Goal: Task Accomplishment & Management: Manage account settings

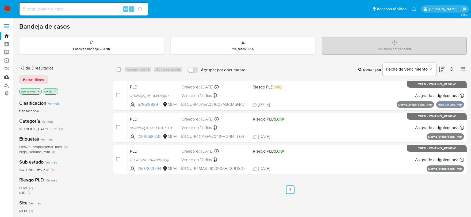
click at [7, 79] on link "Mulan" at bounding box center [32, 77] width 64 height 8
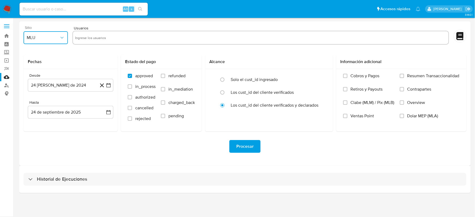
click at [56, 39] on span "MLU" at bounding box center [43, 37] width 33 height 5
click at [33, 114] on span "MLM" at bounding box center [31, 116] width 9 height 5
click at [90, 40] on input "text" at bounding box center [260, 37] width 371 height 9
type input "331551040"
click at [70, 85] on button "24 de agosto de 2024" at bounding box center [71, 85] width 86 height 13
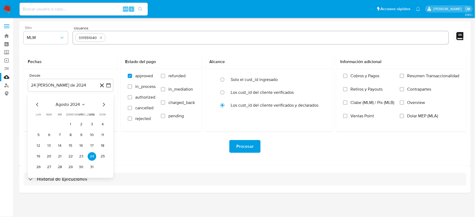
click at [131, 157] on div "Procesar" at bounding box center [245, 147] width 443 height 30
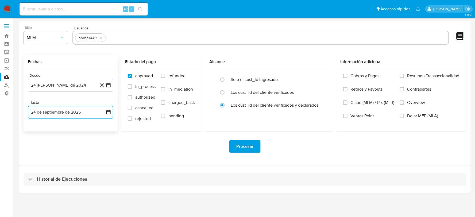
click at [89, 109] on button "24 de septiembre de 2025" at bounding box center [71, 112] width 86 height 13
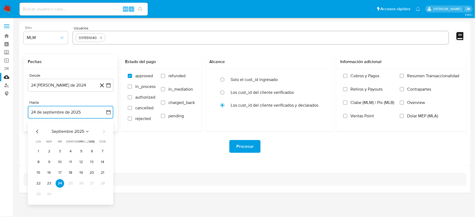
click at [38, 130] on icon "Mes anterior" at bounding box center [37, 131] width 6 height 6
click at [104, 194] on button "31" at bounding box center [102, 194] width 9 height 9
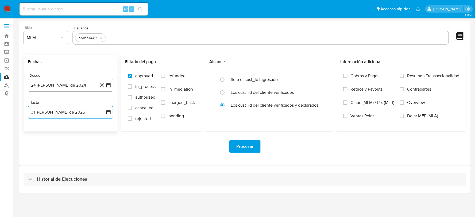
click at [47, 86] on button "24 de agosto de 2024" at bounding box center [71, 85] width 86 height 13
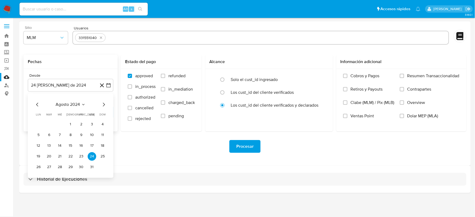
click at [38, 108] on icon "Mes anterior" at bounding box center [37, 104] width 6 height 6
click at [101, 105] on icon "Mes siguiente" at bounding box center [104, 104] width 6 height 6
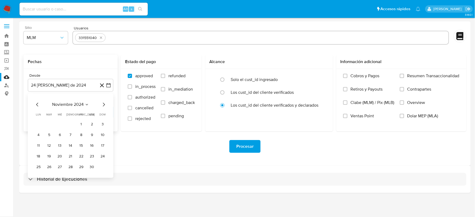
click at [101, 105] on icon "Mes siguiente" at bounding box center [104, 104] width 6 height 6
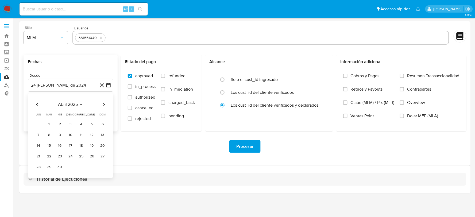
click at [101, 105] on icon "Mes siguiente" at bounding box center [104, 104] width 6 height 6
click at [102, 125] on button "1" at bounding box center [102, 124] width 9 height 9
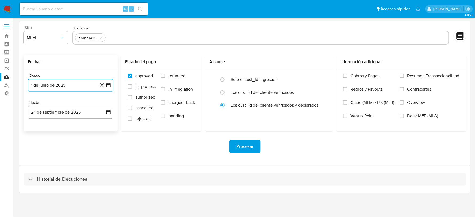
click at [90, 110] on button "24 de septiembre de 2025" at bounding box center [71, 112] width 86 height 13
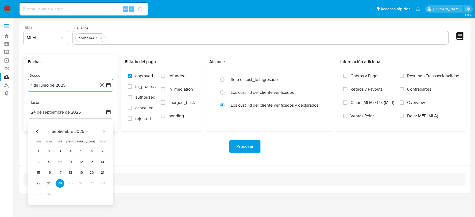
click at [37, 131] on icon "Mes anterior" at bounding box center [37, 132] width 2 height 4
click at [104, 193] on button "31" at bounding box center [102, 194] width 9 height 9
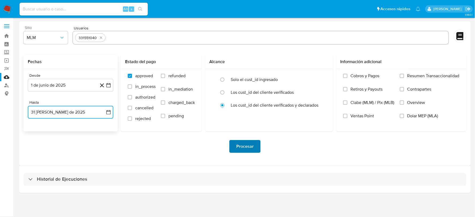
click at [242, 146] on span "Procesar" at bounding box center [244, 147] width 17 height 12
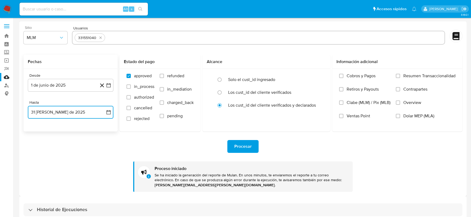
click at [70, 111] on button "31 de agosto de 2025" at bounding box center [71, 112] width 86 height 13
click at [68, 91] on button "1 de junio de 2025" at bounding box center [71, 85] width 86 height 13
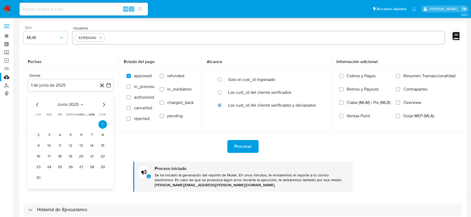
click at [38, 104] on icon "Mes anterior" at bounding box center [37, 104] width 6 height 6
click at [92, 125] on button "1" at bounding box center [92, 124] width 9 height 9
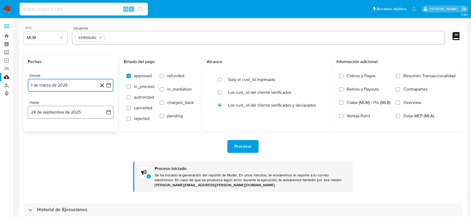
click at [66, 108] on button "24 de septiembre de 2025" at bounding box center [71, 112] width 86 height 13
click at [37, 130] on icon "Mes anterior" at bounding box center [37, 131] width 6 height 6
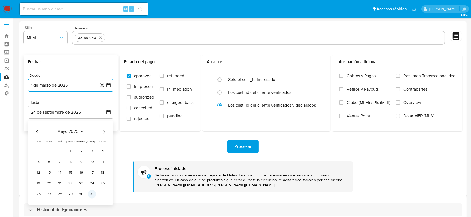
click at [90, 195] on button "31" at bounding box center [92, 194] width 9 height 9
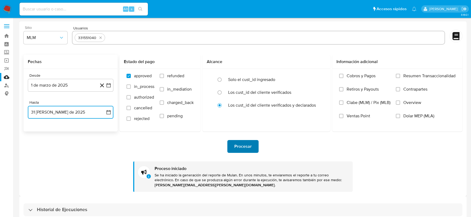
click at [250, 147] on span "Procesar" at bounding box center [242, 147] width 17 height 12
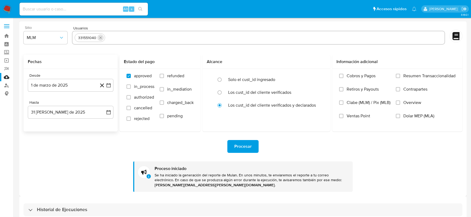
click at [100, 36] on icon "quitar 331551040" at bounding box center [100, 38] width 4 height 4
click at [96, 37] on input "text" at bounding box center [259, 37] width 368 height 9
paste input "1470362684"
type input "1470362684"
click at [241, 149] on span "Procesar" at bounding box center [242, 147] width 17 height 12
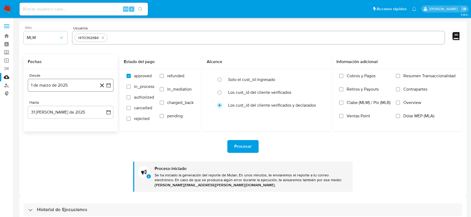
click at [52, 86] on button "1 de marzo de 2025" at bounding box center [71, 85] width 86 height 13
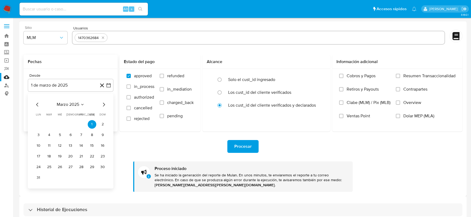
click at [103, 104] on icon "Mes siguiente" at bounding box center [104, 104] width 6 height 6
click at [103, 126] on button "1" at bounding box center [102, 124] width 9 height 9
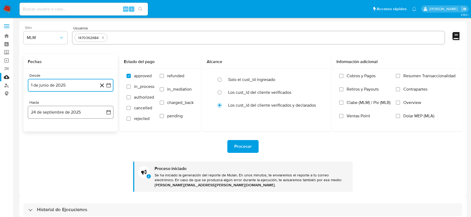
click at [76, 115] on button "24 de septiembre de 2025" at bounding box center [71, 112] width 86 height 13
click at [36, 132] on icon "Mes anterior" at bounding box center [37, 132] width 2 height 4
click at [102, 193] on button "31" at bounding box center [102, 194] width 9 height 9
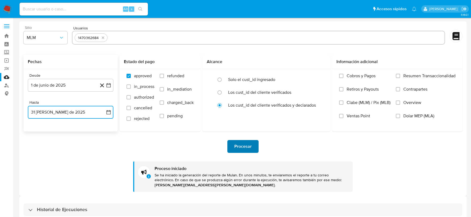
click at [248, 143] on span "Procesar" at bounding box center [242, 147] width 17 height 12
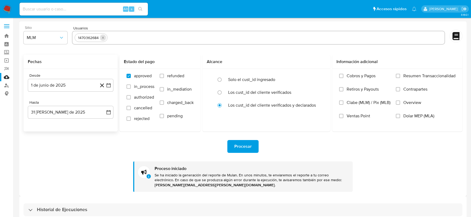
click at [103, 38] on icon "quitar 1470362684" at bounding box center [103, 38] width 4 height 4
click at [89, 39] on input "text" at bounding box center [259, 37] width 368 height 9
paste input "1985906632"
type input "1985906632"
click at [232, 150] on button "Procesar" at bounding box center [242, 146] width 31 height 13
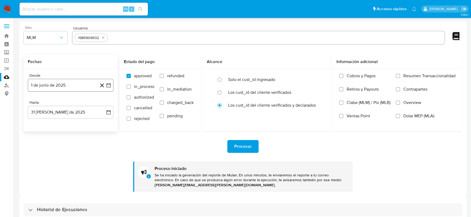
click at [72, 87] on button "1 de junio de 2025" at bounding box center [71, 85] width 86 height 13
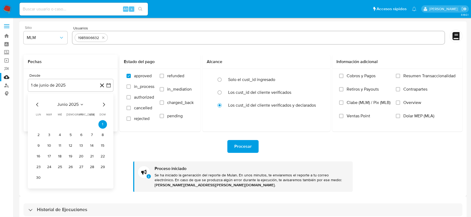
click at [39, 106] on icon "Mes anterior" at bounding box center [37, 104] width 6 height 6
click at [89, 125] on button "1" at bounding box center [92, 124] width 9 height 9
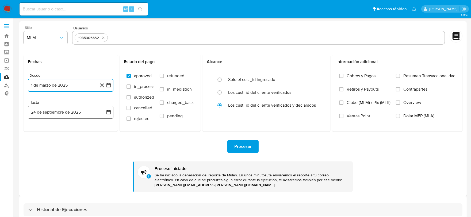
click at [79, 110] on button "24 de septiembre de 2025" at bounding box center [71, 112] width 86 height 13
click at [38, 130] on icon "Mes anterior" at bounding box center [37, 131] width 6 height 6
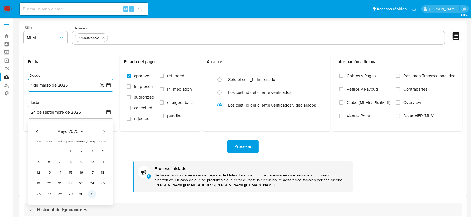
click at [92, 195] on button "31" at bounding box center [92, 194] width 9 height 9
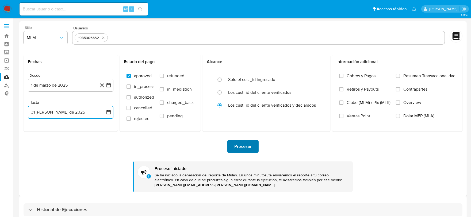
click at [248, 144] on span "Procesar" at bounding box center [242, 147] width 17 height 12
click at [103, 36] on icon "quitar 1985906632" at bounding box center [103, 38] width 4 height 4
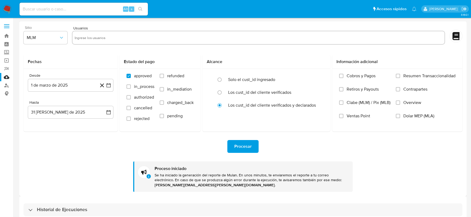
click at [114, 37] on input "text" at bounding box center [259, 37] width 368 height 9
type input "331551040"
click at [77, 113] on button "31 de mayo de 2025" at bounding box center [71, 112] width 86 height 13
click at [36, 131] on icon "Mes anterior" at bounding box center [37, 131] width 6 height 6
click at [61, 194] on button "30" at bounding box center [60, 194] width 9 height 9
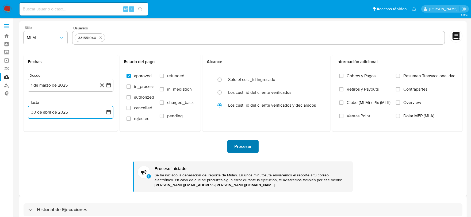
click at [241, 146] on span "Procesar" at bounding box center [242, 147] width 17 height 12
click at [68, 85] on button "1 de marzo de 2025" at bounding box center [71, 85] width 86 height 13
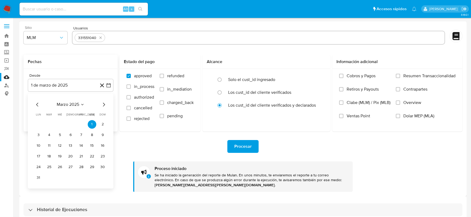
click at [103, 105] on icon "Mes siguiente" at bounding box center [104, 104] width 6 height 6
click at [70, 124] on button "1" at bounding box center [70, 124] width 9 height 9
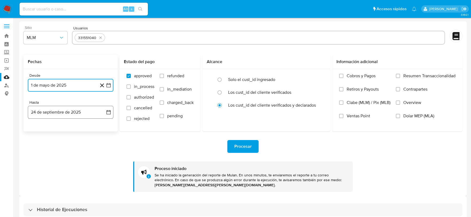
click at [85, 116] on button "24 de septiembre de 2025" at bounding box center [71, 112] width 86 height 13
click at [35, 133] on icon "Mes anterior" at bounding box center [37, 131] width 6 height 6
click at [37, 205] on button "30" at bounding box center [38, 205] width 9 height 9
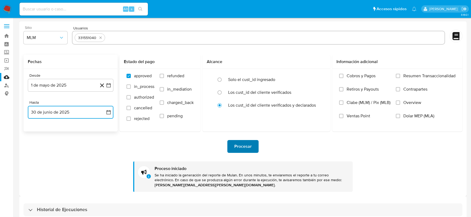
click at [236, 150] on span "Procesar" at bounding box center [242, 147] width 17 height 12
click at [74, 85] on button "1 de mayo de 2025" at bounding box center [71, 85] width 86 height 13
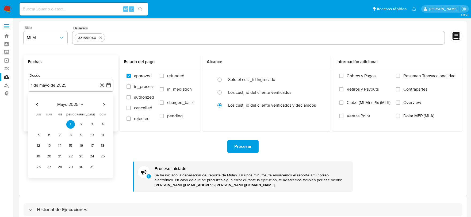
click at [37, 105] on icon "Mes anterior" at bounding box center [37, 104] width 6 height 6
click at [102, 102] on icon "Mes siguiente" at bounding box center [104, 104] width 6 height 6
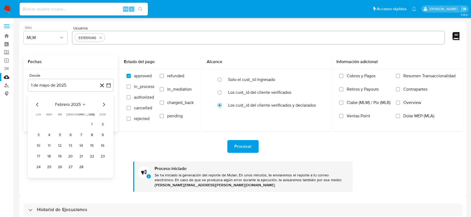
click at [105, 104] on icon "Mes siguiente" at bounding box center [104, 104] width 6 height 6
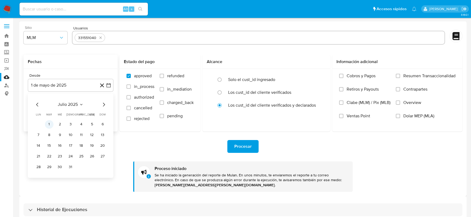
click at [49, 124] on button "1" at bounding box center [49, 124] width 9 height 9
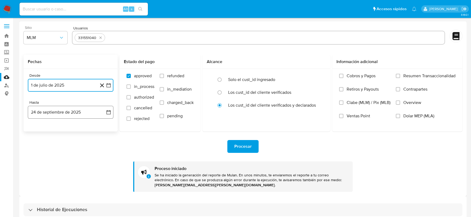
click at [69, 112] on button "24 de septiembre de 2025" at bounding box center [71, 112] width 86 height 13
click at [37, 130] on icon "Mes anterior" at bounding box center [37, 131] width 6 height 6
click at [105, 195] on button "31" at bounding box center [102, 194] width 9 height 9
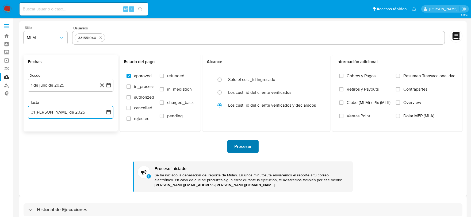
click at [234, 148] on button "Procesar" at bounding box center [242, 146] width 31 height 13
click at [102, 38] on icon "quitar 331551040" at bounding box center [100, 38] width 4 height 4
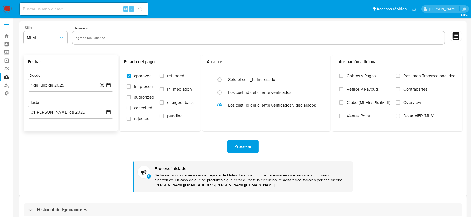
click at [102, 38] on input "text" at bounding box center [259, 37] width 368 height 9
type input "1470362684"
click at [234, 148] on span "Procesar" at bounding box center [242, 147] width 17 height 12
click at [81, 83] on button "1 de julio de 2025" at bounding box center [71, 85] width 86 height 13
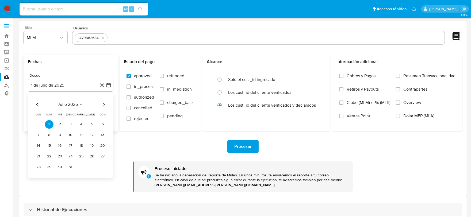
click at [36, 106] on icon "Mes anterior" at bounding box center [37, 104] width 6 height 6
click at [70, 123] on button "1" at bounding box center [70, 124] width 9 height 9
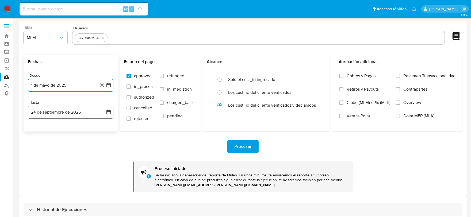
click at [65, 113] on button "24 de septiembre de 2025" at bounding box center [71, 112] width 86 height 13
click at [36, 129] on icon "Mes anterior" at bounding box center [37, 131] width 6 height 6
click at [39, 203] on button "30" at bounding box center [38, 205] width 9 height 9
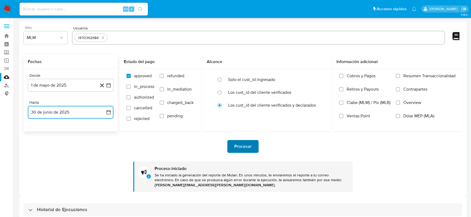
click at [241, 147] on span "Procesar" at bounding box center [242, 147] width 17 height 12
click at [59, 85] on button "1 de mayo de 2025" at bounding box center [71, 85] width 86 height 13
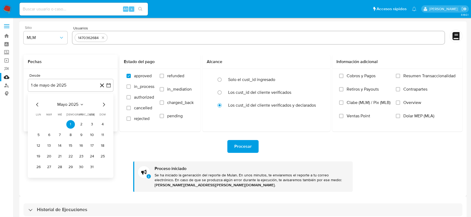
click at [36, 105] on icon "Mes anterior" at bounding box center [37, 104] width 6 height 6
click at [92, 124] on button "1" at bounding box center [92, 124] width 9 height 9
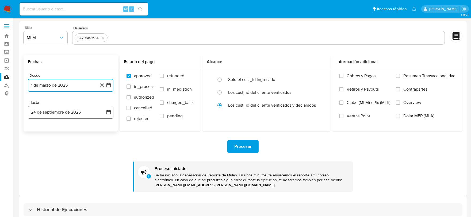
click at [42, 108] on button "24 de septiembre de 2025" at bounding box center [71, 112] width 86 height 13
click at [37, 130] on icon "Mes anterior" at bounding box center [37, 131] width 6 height 6
click at [36, 131] on icon "Mes anterior" at bounding box center [37, 131] width 6 height 6
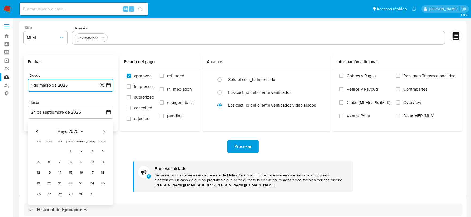
click at [38, 132] on icon "Mes anterior" at bounding box center [37, 131] width 6 height 6
click at [59, 194] on button "30" at bounding box center [60, 194] width 9 height 9
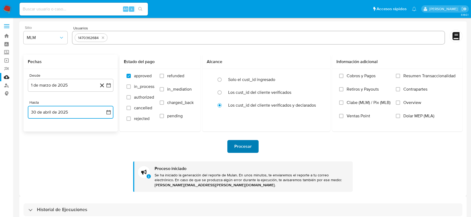
click at [239, 148] on span "Procesar" at bounding box center [242, 147] width 17 height 12
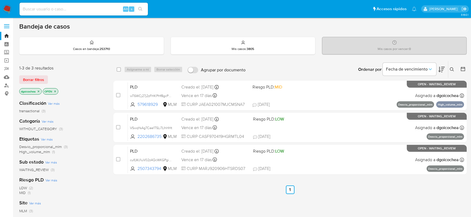
click at [452, 68] on icon at bounding box center [452, 69] width 4 height 4
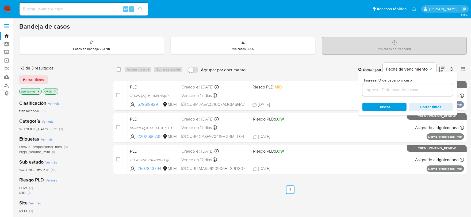
click at [408, 88] on input at bounding box center [407, 89] width 90 height 7
type input "1665404807"
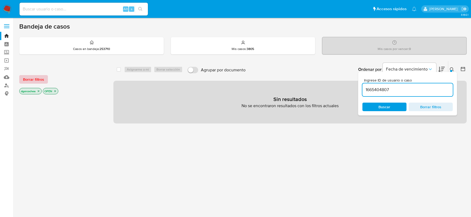
click at [22, 78] on button "Borrar filtros" at bounding box center [33, 79] width 29 height 9
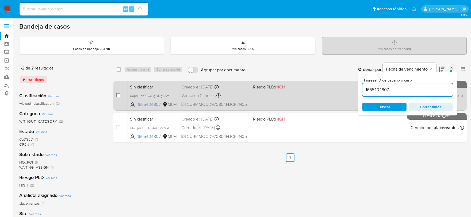
click at [119, 94] on input "checkbox" at bounding box center [118, 95] width 4 height 4
checkbox input "true"
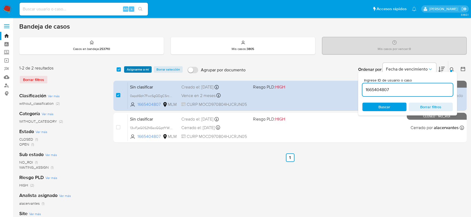
click at [135, 68] on span "Asignarme a mí" at bounding box center [138, 69] width 22 height 5
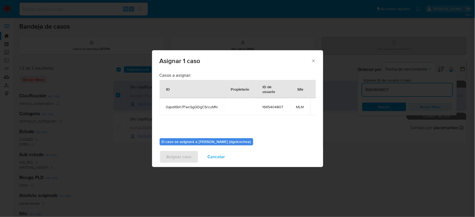
click at [212, 154] on span "Cancelar" at bounding box center [216, 157] width 17 height 12
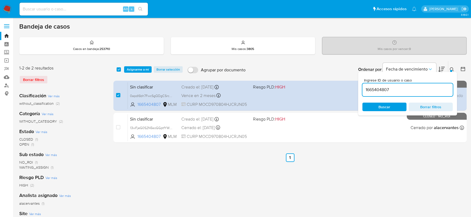
click at [372, 89] on input "1665404807" at bounding box center [407, 89] width 90 height 7
paste input "2252161"
type input "225216107"
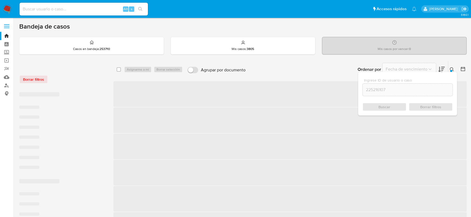
checkbox input "false"
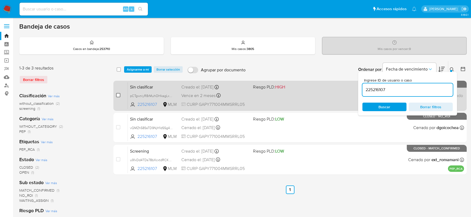
click at [116, 94] on input "checkbox" at bounding box center [118, 95] width 4 height 4
checkbox input "true"
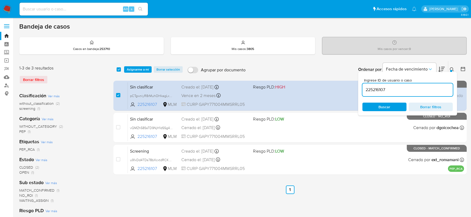
click at [378, 89] on input "225216107" at bounding box center [407, 89] width 90 height 7
type input "261037176"
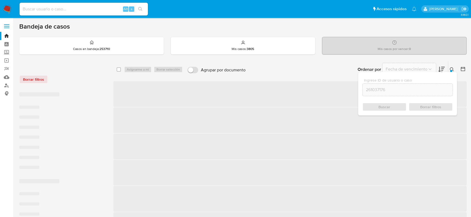
checkbox input "false"
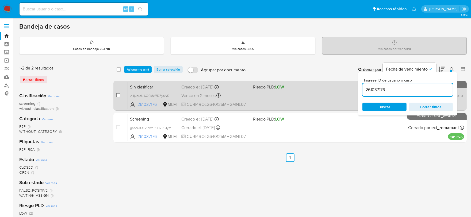
click at [116, 94] on input "checkbox" at bounding box center [118, 95] width 4 height 4
checkbox input "true"
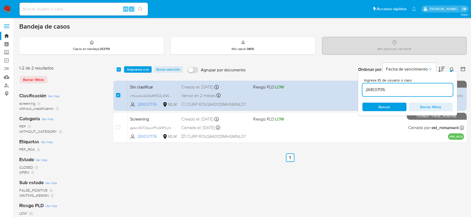
click at [366, 87] on input "261037176" at bounding box center [407, 89] width 90 height 7
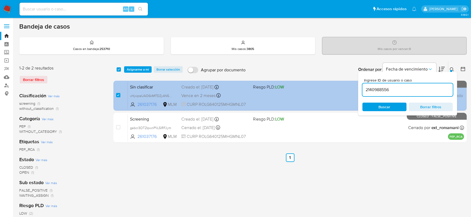
type input "2140988556"
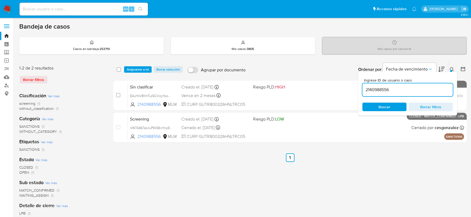
checkbox input "false"
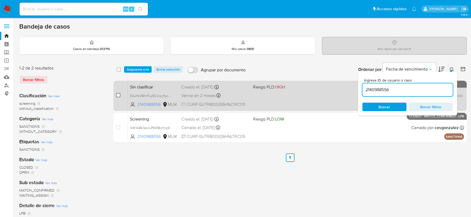
click at [119, 95] on input "checkbox" at bounding box center [118, 95] width 4 height 4
checkbox input "true"
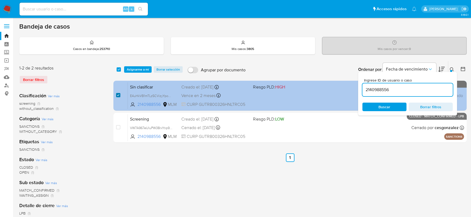
checkbox input "true"
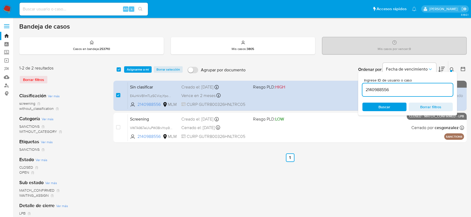
click at [381, 92] on input "2140988556" at bounding box center [407, 89] width 90 height 7
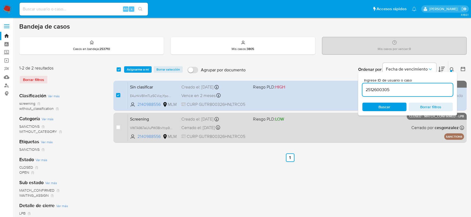
type input "2512600305"
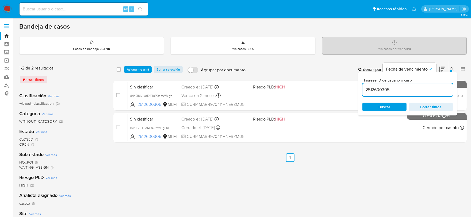
checkbox input "false"
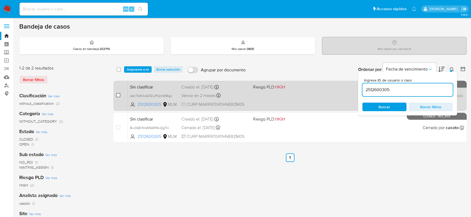
click at [116, 96] on input "checkbox" at bounding box center [118, 95] width 4 height 4
checkbox input "true"
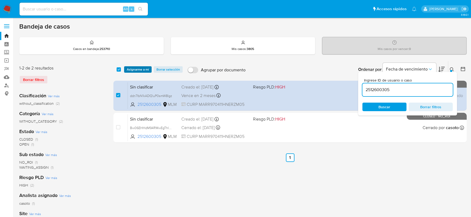
click at [139, 70] on span "Asignarme a mí" at bounding box center [138, 69] width 22 height 5
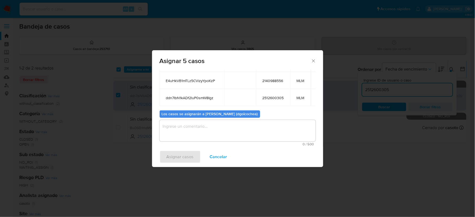
scroll to position [82, 0]
click at [221, 132] on textarea "assign-modal" at bounding box center [238, 130] width 156 height 21
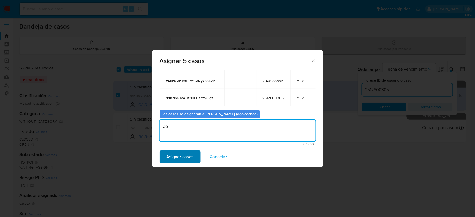
type textarea "DG"
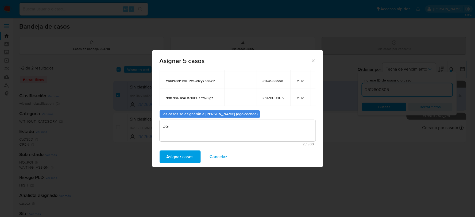
click at [189, 156] on span "Asignar casos" at bounding box center [180, 157] width 27 height 12
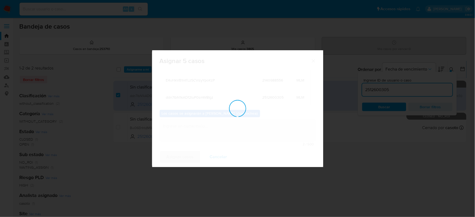
checkbox input "false"
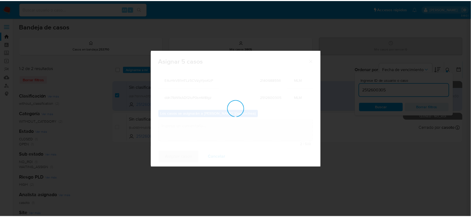
scroll to position [32, 0]
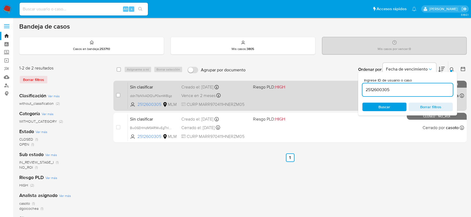
click at [138, 83] on span "Sin clasificar" at bounding box center [153, 86] width 47 height 7
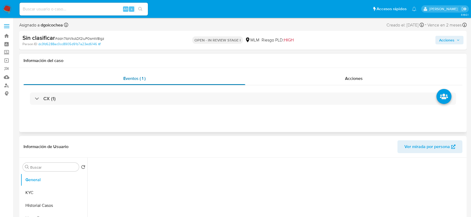
select select "10"
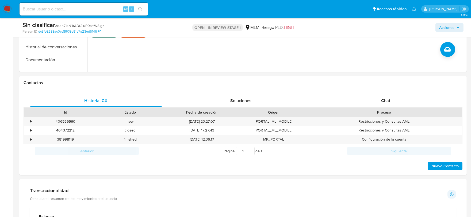
scroll to position [208, 0]
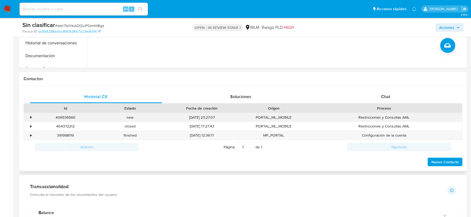
click at [30, 117] on div "•" at bounding box center [30, 117] width 1 height 5
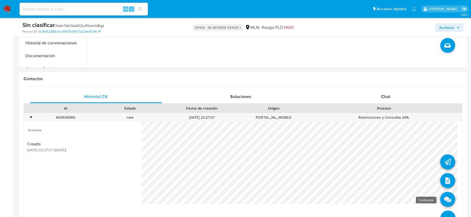
click at [444, 197] on icon at bounding box center [447, 199] width 15 height 15
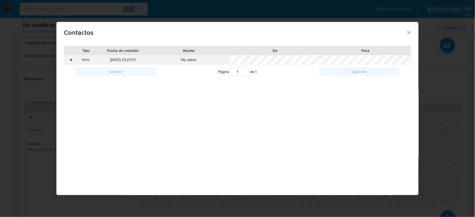
click at [71, 60] on div "•" at bounding box center [71, 59] width 1 height 5
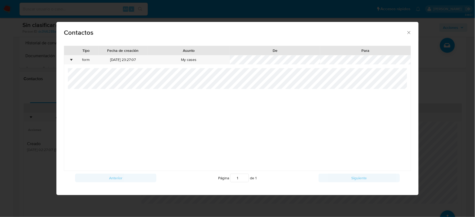
click at [408, 30] on icon "close" at bounding box center [409, 32] width 5 height 5
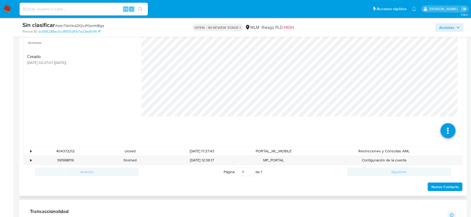
scroll to position [327, 0]
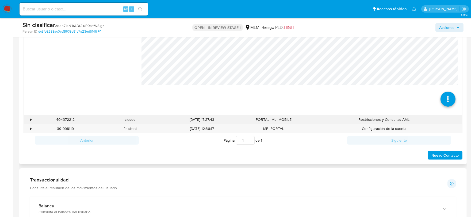
click at [30, 121] on div "•" at bounding box center [30, 119] width 1 height 5
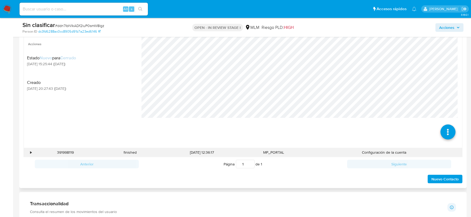
scroll to position [416, 0]
click at [31, 152] on div "•" at bounding box center [30, 152] width 1 height 5
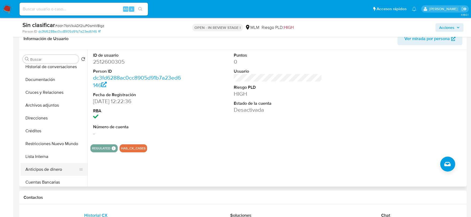
scroll to position [119, 0]
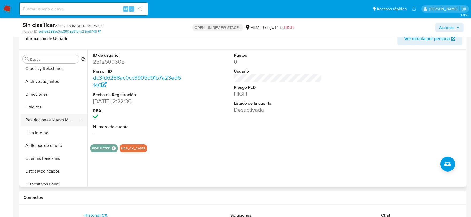
click at [62, 116] on button "Restricciones Nuevo Mundo" at bounding box center [52, 120] width 63 height 13
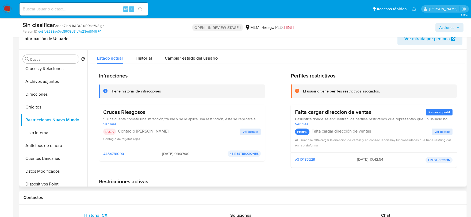
click at [253, 127] on div "Cruces Riesgosos Si una cuenta comete una infracción/fraude y se le aplica una …" at bounding box center [182, 125] width 158 height 33
click at [253, 129] on span "Ver detalle" at bounding box center [251, 131] width 16 height 5
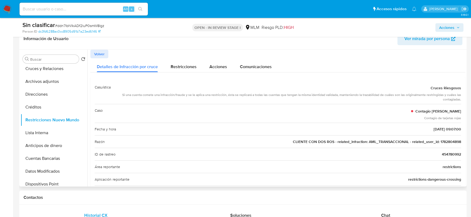
click at [449, 142] on span "CLIENTE CON DOS ROS - related_infraction: AML_TRANSACCIONAL - related_user_id: …" at bounding box center [377, 141] width 168 height 5
click at [445, 144] on span "CLIENTE CON DOS ROS - related_infraction: AML_TRANSACCIONAL - related_user_id: …" at bounding box center [377, 141] width 168 height 5
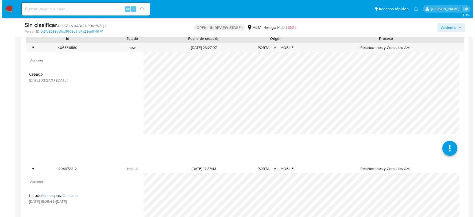
scroll to position [267, 0]
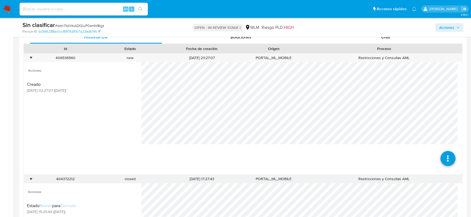
click at [32, 178] on div "•" at bounding box center [28, 179] width 9 height 9
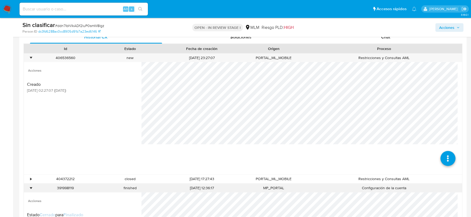
click at [29, 190] on div "•" at bounding box center [28, 188] width 9 height 9
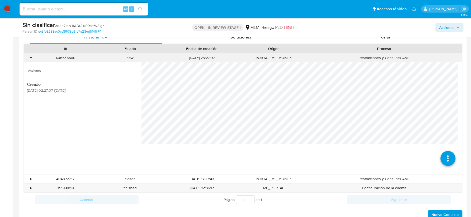
click at [28, 59] on div "•" at bounding box center [28, 57] width 9 height 9
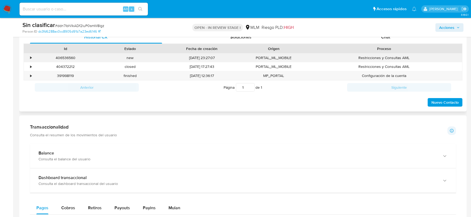
click at [28, 59] on div "•" at bounding box center [28, 57] width 9 height 9
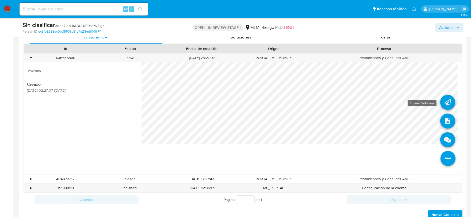
click at [447, 102] on icon at bounding box center [447, 102] width 15 height 15
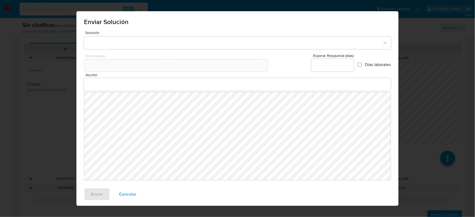
click at [133, 195] on button "Cancelar" at bounding box center [127, 194] width 31 height 13
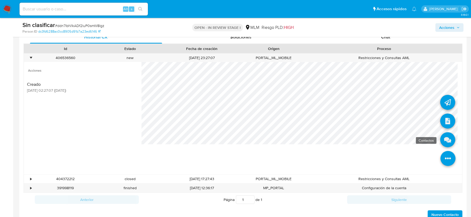
click at [441, 135] on icon at bounding box center [447, 139] width 15 height 15
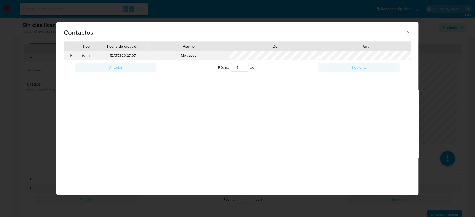
click at [71, 54] on div "•" at bounding box center [71, 55] width 1 height 5
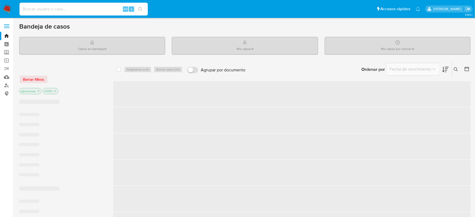
click at [90, 9] on input at bounding box center [84, 9] width 128 height 7
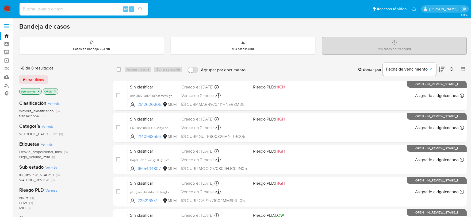
click at [85, 9] on input at bounding box center [84, 9] width 128 height 7
click at [453, 69] on icon at bounding box center [452, 69] width 4 height 4
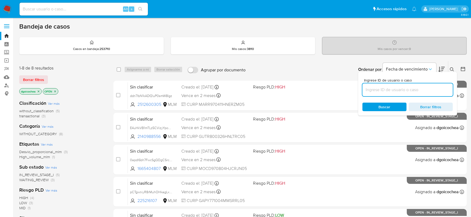
click at [407, 89] on input at bounding box center [407, 89] width 90 height 7
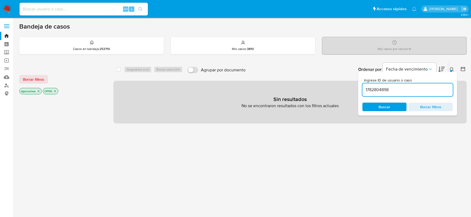
click at [386, 90] on input "1782804898" at bounding box center [407, 89] width 90 height 7
click at [370, 87] on input "1782804898" at bounding box center [407, 89] width 90 height 7
paste input "2512600305"
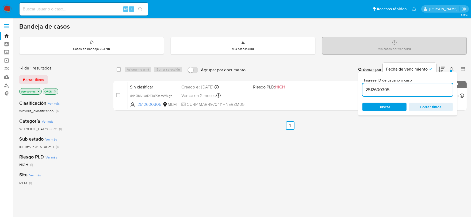
click at [36, 82] on span "Borrar filtros" at bounding box center [33, 79] width 21 height 7
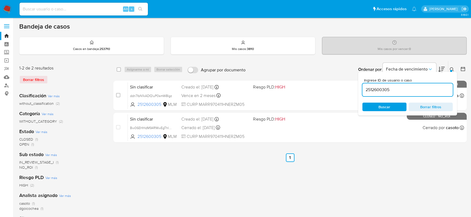
click at [373, 93] on div "2512600305" at bounding box center [407, 89] width 90 height 13
click at [373, 90] on input "2512600305" at bounding box center [407, 89] width 90 height 7
paste input "1782804898"
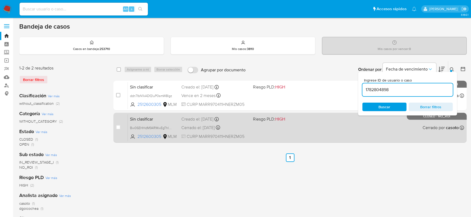
type input "1782804898"
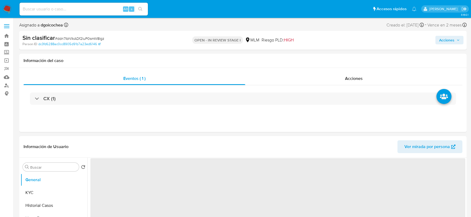
select select "10"
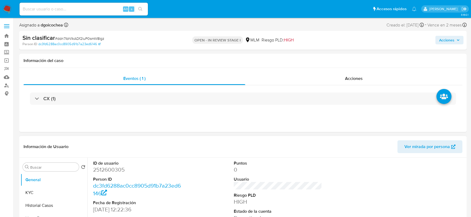
click at [99, 172] on dd "2512600305" at bounding box center [137, 169] width 89 height 7
copy dd "2512600305"
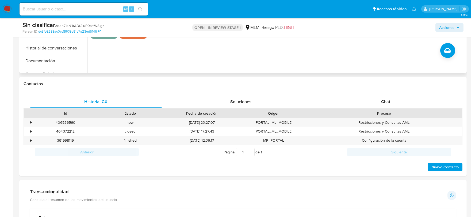
scroll to position [208, 0]
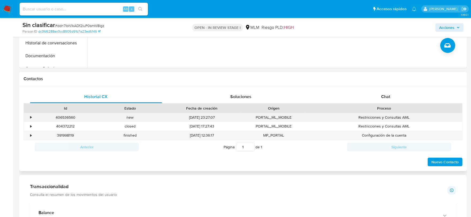
click at [30, 117] on div "•" at bounding box center [30, 117] width 1 height 5
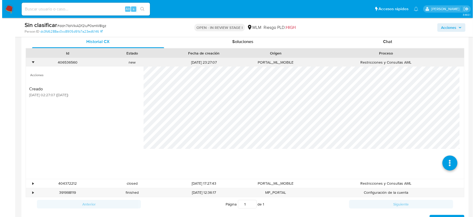
scroll to position [267, 0]
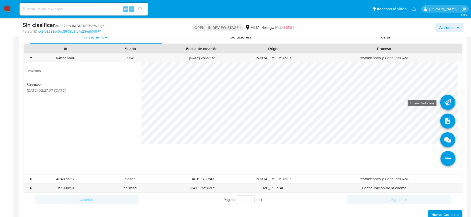
click at [443, 103] on icon at bounding box center [447, 102] width 15 height 15
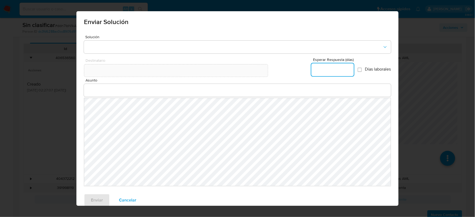
click at [43, 68] on div "Enviar Solución Solución Destinatario Esperar Respuesta (días) Días laborales A…" at bounding box center [237, 108] width 475 height 217
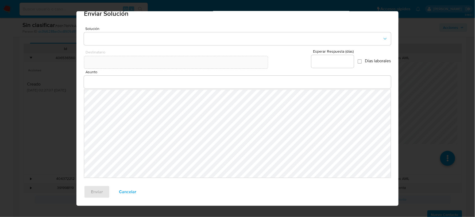
click at [129, 191] on span "Cancelar" at bounding box center [127, 192] width 17 height 12
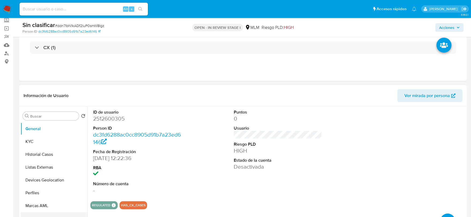
scroll to position [30, 0]
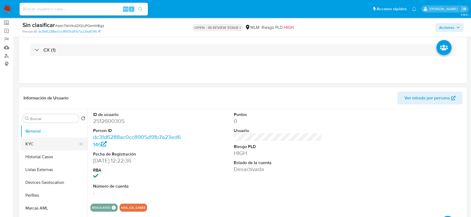
drag, startPoint x: 45, startPoint y: 142, endPoint x: 50, endPoint y: 141, distance: 5.8
click at [45, 142] on button "KYC" at bounding box center [52, 144] width 63 height 13
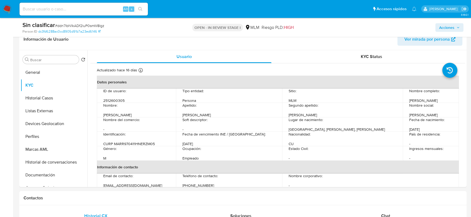
scroll to position [106, 0]
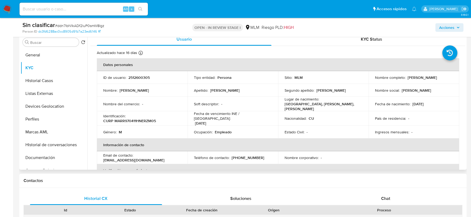
drag, startPoint x: 407, startPoint y: 77, endPoint x: 419, endPoint y: 80, distance: 12.8
click at [419, 80] on td "Nombre completo : Ramón Marrero Ruiz" at bounding box center [414, 77] width 91 height 13
copy p "Ramón Marrero Ruiz"
drag, startPoint x: 51, startPoint y: 157, endPoint x: 56, endPoint y: 153, distance: 5.7
click at [51, 157] on button "Documentación" at bounding box center [52, 157] width 63 height 13
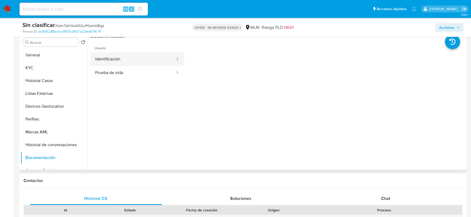
click at [124, 63] on button "Identificación" at bounding box center [132, 59] width 85 height 14
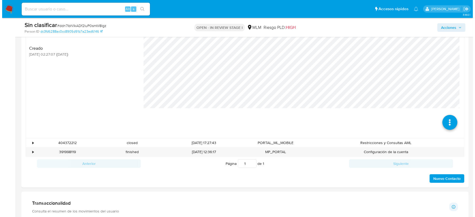
scroll to position [309, 0]
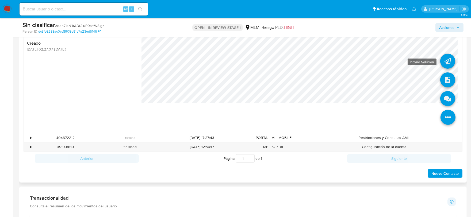
click at [440, 65] on icon at bounding box center [447, 61] width 15 height 15
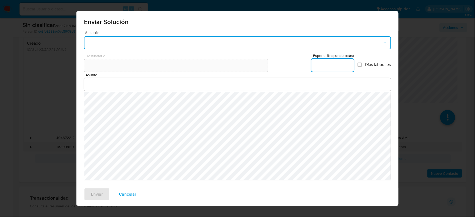
click at [135, 43] on button "button" at bounding box center [237, 42] width 307 height 13
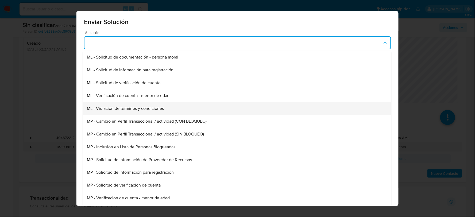
click at [135, 106] on span "ML - Violación de términos y condiciones" at bounding box center [125, 108] width 77 height 5
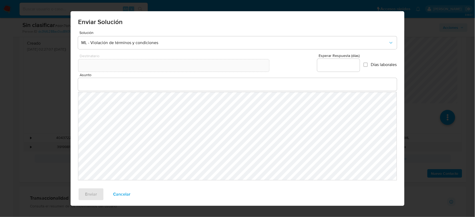
click at [98, 88] on div at bounding box center [237, 84] width 319 height 13
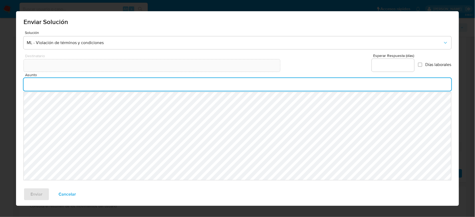
click at [44, 85] on input "Asunto" at bounding box center [238, 84] width 428 height 7
type input "Información importante de tu cuenta."
click at [392, 64] on input "Esperar Respuesta (días)" at bounding box center [393, 65] width 43 height 7
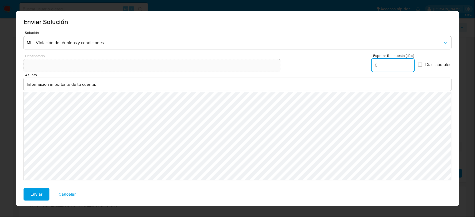
type input "0"
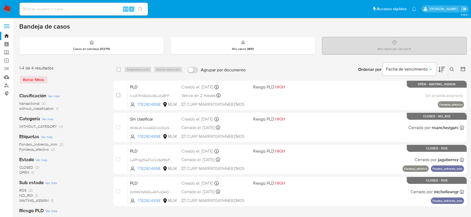
click at [36, 110] on span "without_classification" at bounding box center [36, 108] width 35 height 5
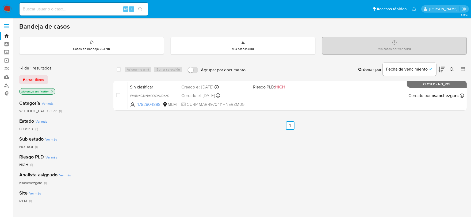
click at [12, 7] on nav "Pausado Ver notificaciones Alt s Accesos rápidos Presiona las siguientes teclas…" at bounding box center [235, 9] width 471 height 18
click at [7, 7] on img at bounding box center [7, 9] width 9 height 9
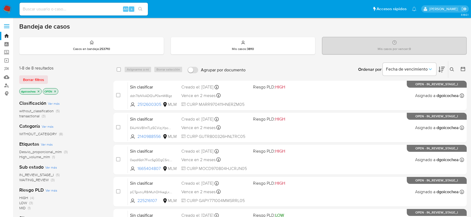
click at [46, 110] on span "without_classification" at bounding box center [36, 110] width 35 height 5
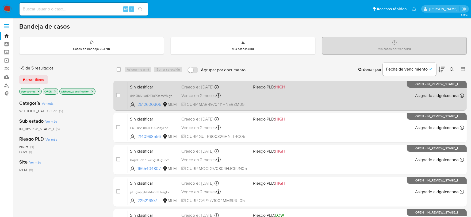
click at [143, 87] on span "Sin clasificar" at bounding box center [153, 86] width 47 height 7
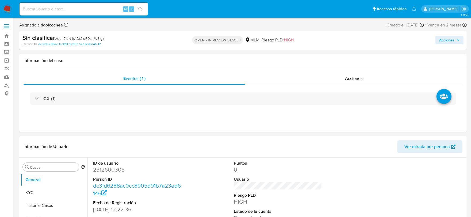
select select "10"
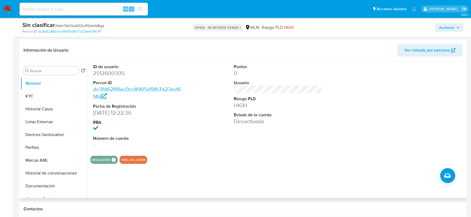
scroll to position [89, 0]
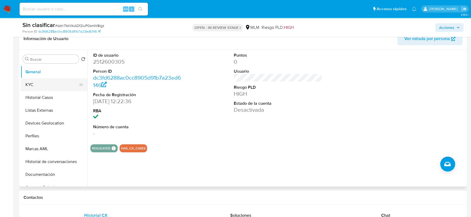
click at [37, 82] on button "KYC" at bounding box center [52, 84] width 63 height 13
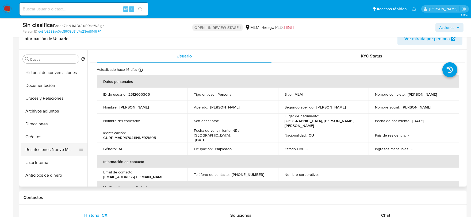
click at [54, 146] on button "Restricciones Nuevo Mundo" at bounding box center [52, 149] width 63 height 13
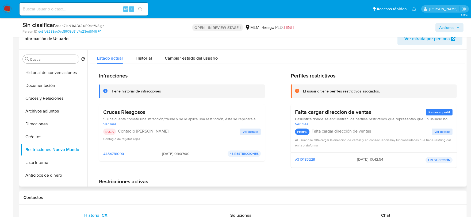
click at [250, 131] on span "Ver detalle" at bounding box center [251, 131] width 16 height 5
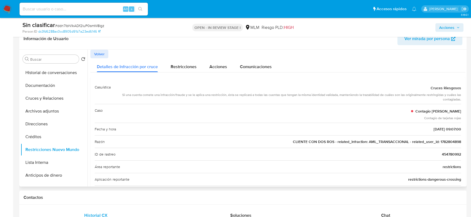
click at [446, 142] on span "CLIENTE CON DOS ROS - related_infraction: AML_TRANSACCIONAL - related_user_id: …" at bounding box center [377, 141] width 168 height 5
click at [110, 7] on input at bounding box center [84, 9] width 128 height 7
paste input "1782804898"
type input "1782804898"
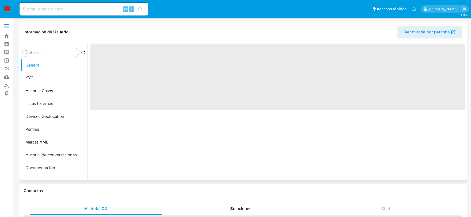
select select "10"
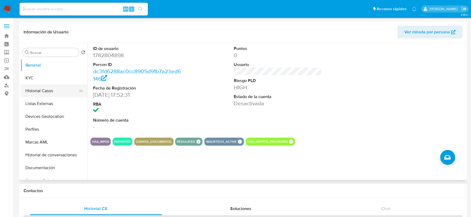
click at [30, 89] on button "Historial Casos" at bounding box center [52, 91] width 63 height 13
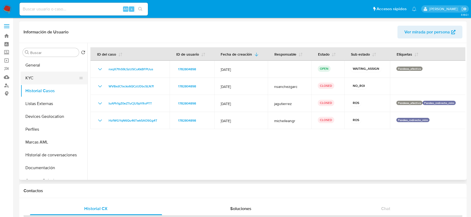
click at [40, 76] on button "KYC" at bounding box center [52, 78] width 63 height 13
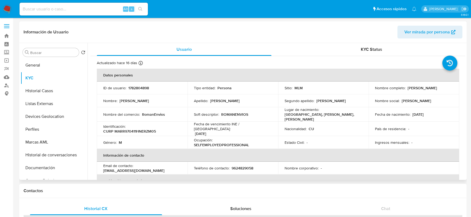
drag, startPoint x: 173, startPoint y: 165, endPoint x: 177, endPoint y: 165, distance: 4.5
click at [165, 168] on p "marreror955@gmail.com" at bounding box center [133, 170] width 61 height 5
drag, startPoint x: 177, startPoint y: 165, endPoint x: 135, endPoint y: 167, distance: 42.8
click at [135, 167] on div "Email de contacto : marreror955@gmail.com" at bounding box center [142, 168] width 78 height 10
copy div "marreror955@gmail.com"
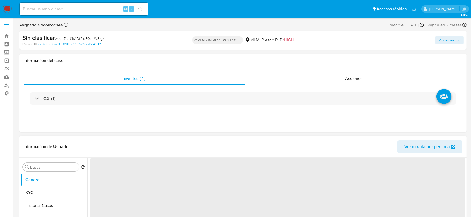
select select "10"
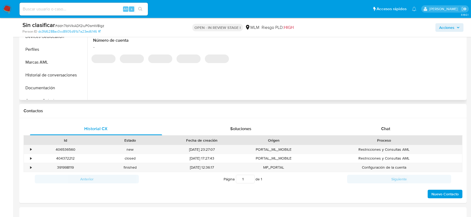
scroll to position [178, 0]
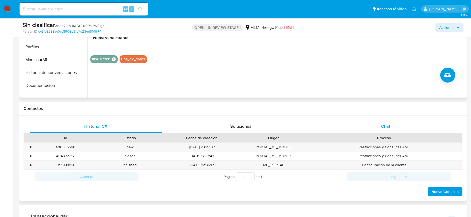
click at [372, 124] on div "Chat" at bounding box center [386, 126] width 132 height 13
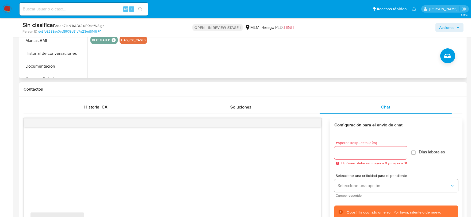
scroll to position [208, 0]
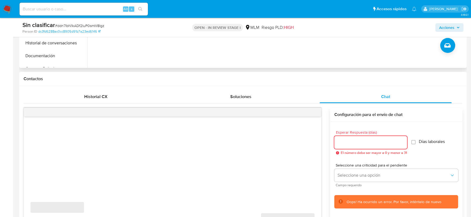
click at [353, 141] on input "Esperar Respuesta (días)" at bounding box center [370, 142] width 73 height 7
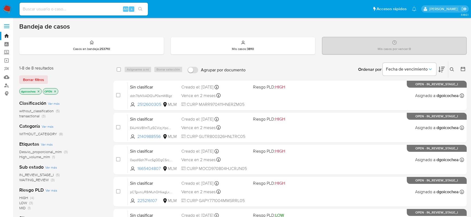
click at [45, 175] on span "IN_REVIEW_STAGE_I" at bounding box center [36, 174] width 35 height 5
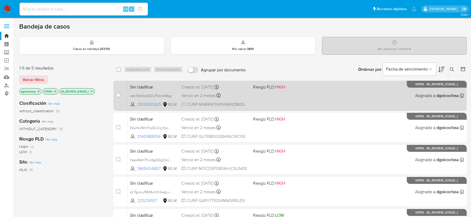
click at [144, 86] on span "Sin clasificar" at bounding box center [153, 86] width 47 height 7
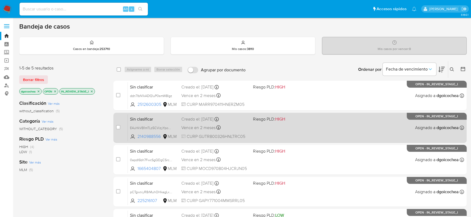
click at [140, 116] on span "Sin clasificar" at bounding box center [153, 118] width 47 height 7
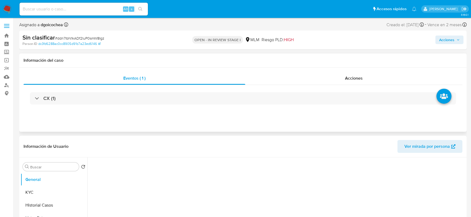
select select "10"
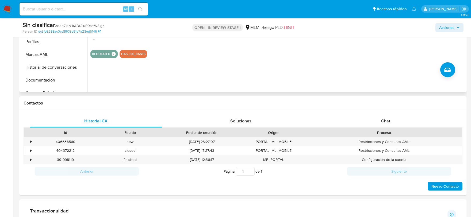
scroll to position [208, 0]
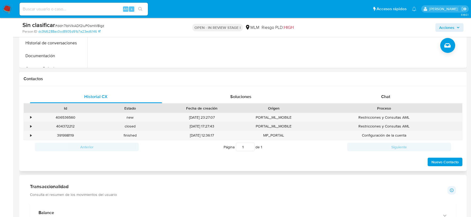
click at [30, 126] on div "•" at bounding box center [30, 126] width 1 height 5
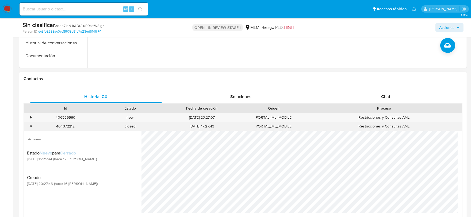
scroll to position [238, 0]
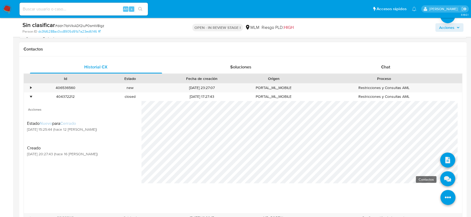
click at [442, 177] on icon at bounding box center [447, 178] width 15 height 15
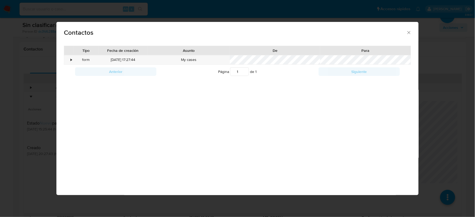
click at [411, 31] on icon "close" at bounding box center [409, 32] width 5 height 5
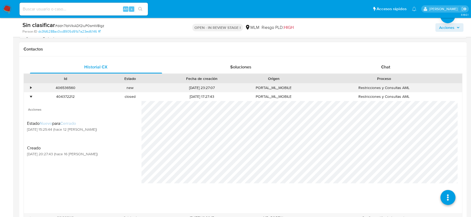
click at [29, 88] on div "•" at bounding box center [28, 87] width 9 height 9
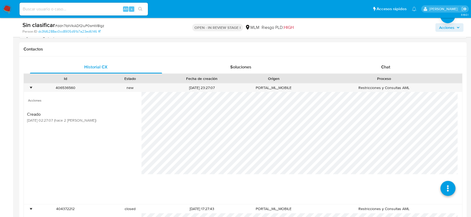
click at [450, 27] on span "Acciones" at bounding box center [446, 27] width 15 height 9
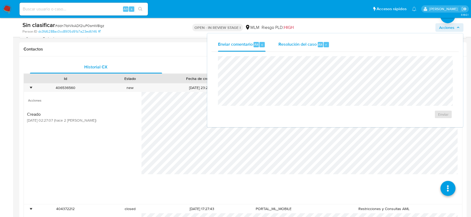
click at [305, 43] on span "Resolución del caso" at bounding box center [297, 44] width 38 height 6
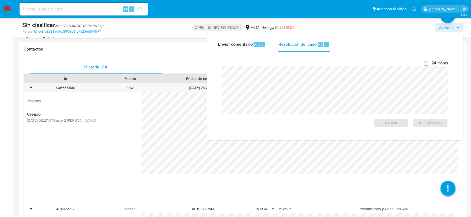
click at [301, 76] on div at bounding box center [306, 78] width 10 height 9
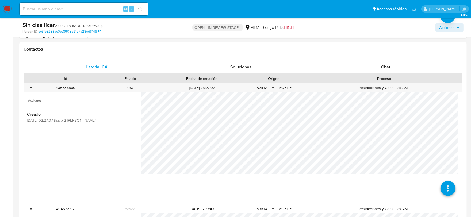
click at [445, 29] on span "Acciones" at bounding box center [446, 27] width 15 height 9
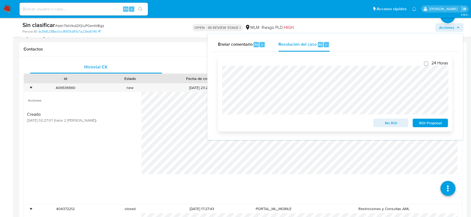
click at [396, 121] on span "No ROI" at bounding box center [391, 122] width 28 height 7
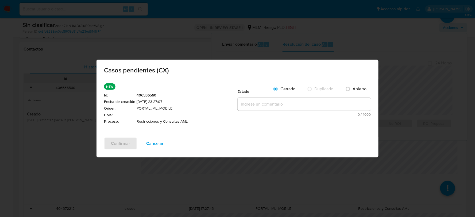
click at [253, 103] on textarea at bounding box center [304, 104] width 133 height 13
paste textarea "Se valida CX, no corresponde a atención de AML. Cliente con bloqueo por 2 ROS. …"
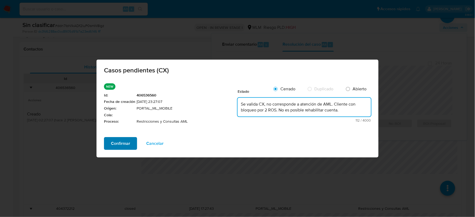
type textarea "Se valida CX, no corresponde a atención de AML. Cliente con bloqueo por 2 ROS. …"
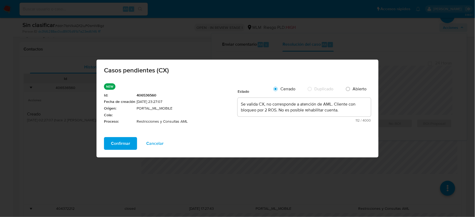
click at [121, 146] on span "Confirmar" at bounding box center [120, 144] width 19 height 12
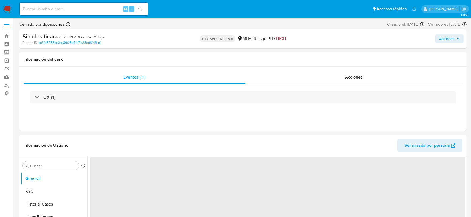
select select "10"
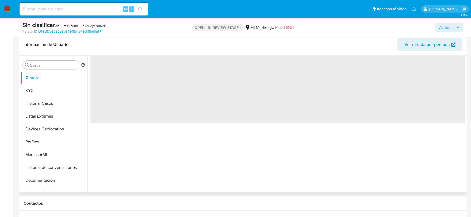
select select "10"
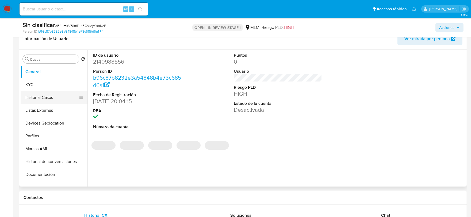
click at [47, 100] on button "Historial Casos" at bounding box center [52, 97] width 63 height 13
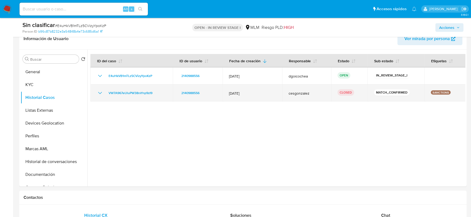
click at [102, 92] on icon "Mostrar/Ocultar" at bounding box center [100, 93] width 6 height 6
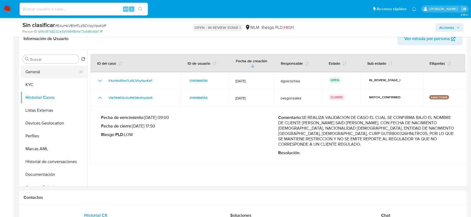
click at [37, 71] on button "General" at bounding box center [52, 72] width 63 height 13
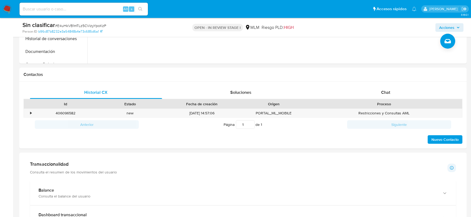
scroll to position [238, 0]
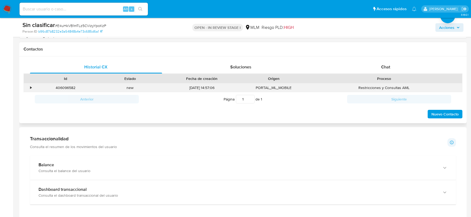
click at [30, 86] on div "•" at bounding box center [30, 87] width 1 height 5
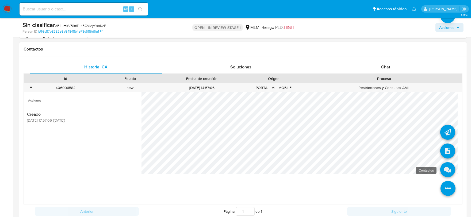
click at [447, 170] on icon at bounding box center [447, 169] width 15 height 15
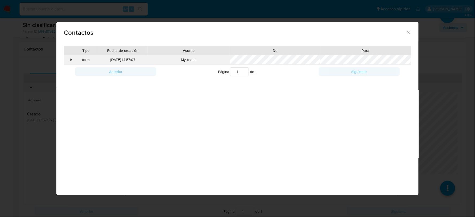
click at [71, 62] on div "•" at bounding box center [71, 59] width 1 height 5
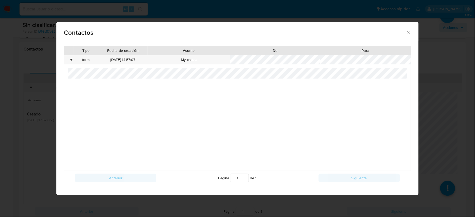
click at [408, 31] on icon "close" at bounding box center [409, 32] width 5 height 5
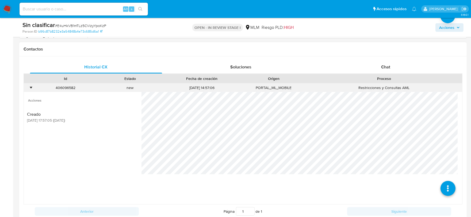
click at [30, 87] on div "•" at bounding box center [30, 87] width 1 height 5
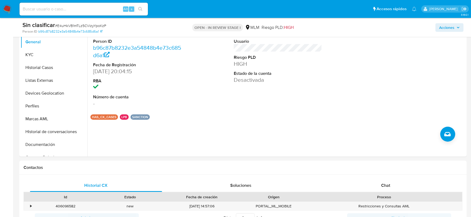
scroll to position [119, 0]
click at [447, 29] on span "Acciones" at bounding box center [446, 27] width 15 height 9
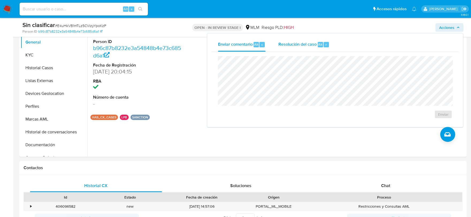
click at [313, 41] on span "Resolución del caso" at bounding box center [297, 44] width 38 height 6
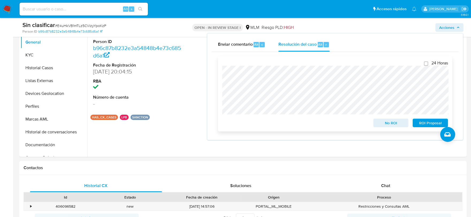
click at [218, 73] on div "24 Horas No ROI ROI Proposal" at bounding box center [335, 93] width 234 height 75
drag, startPoint x: 297, startPoint y: 157, endPoint x: 296, endPoint y: 151, distance: 5.9
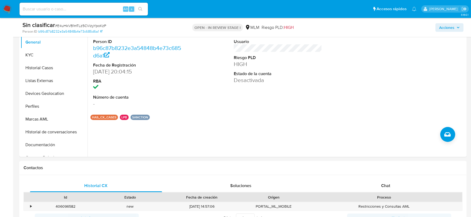
click at [452, 27] on span "Acciones" at bounding box center [446, 27] width 15 height 9
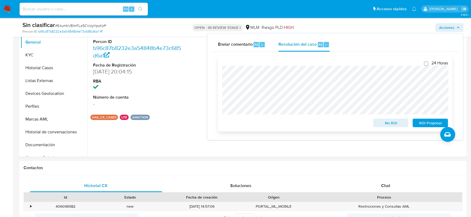
click at [221, 74] on div "24 Horas No ROI ROI Proposal" at bounding box center [335, 93] width 234 height 75
click at [395, 126] on span "No ROI" at bounding box center [391, 122] width 28 height 7
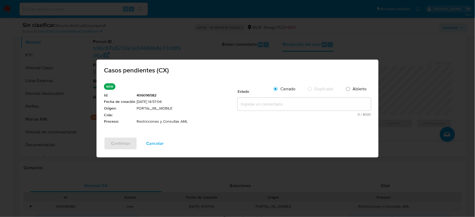
click at [246, 105] on textarea at bounding box center [304, 104] width 133 height 13
paste textarea "Se valida CX, cliente con coincidencia en lista LPB, se trata de un cliente no …"
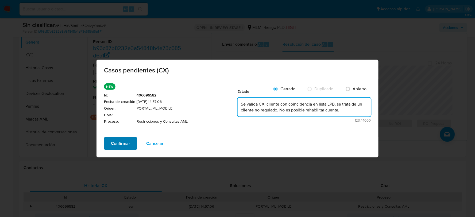
type textarea "Se valida CX, cliente con coincidencia en lista LPB, se trata de un cliente no …"
click at [118, 139] on span "Confirmar" at bounding box center [120, 144] width 19 height 12
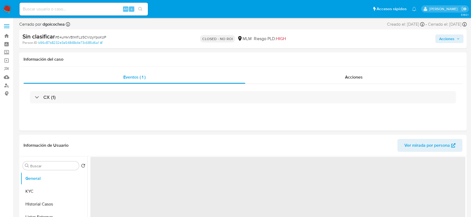
select select "10"
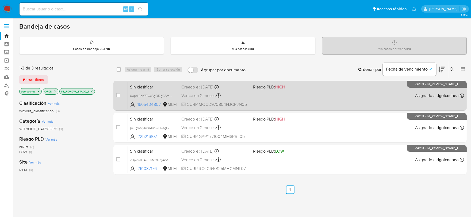
click at [143, 89] on span "Sin clasificar" at bounding box center [153, 86] width 47 height 7
click at [135, 86] on span "Sin clasificar" at bounding box center [153, 86] width 47 height 7
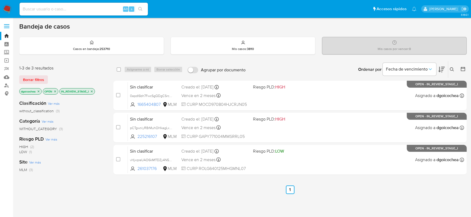
click at [452, 70] on icon at bounding box center [452, 69] width 4 height 4
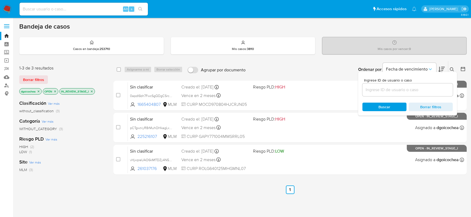
click at [422, 91] on input at bounding box center [407, 89] width 90 height 7
type input "324829772"
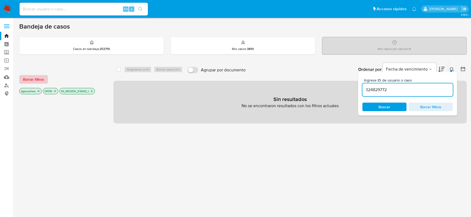
click at [34, 82] on span "Borrar filtros" at bounding box center [33, 79] width 21 height 7
click at [34, 78] on div "Borrar filtros" at bounding box center [62, 79] width 86 height 9
click at [389, 89] on input "324829772" at bounding box center [407, 89] width 90 height 7
click at [401, 89] on input "324829772" at bounding box center [407, 89] width 90 height 7
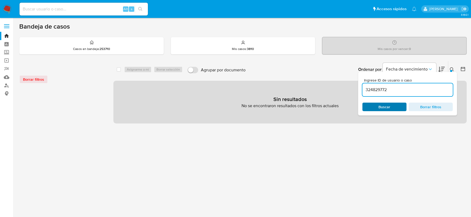
click at [385, 109] on span "Buscar" at bounding box center [385, 107] width 12 height 9
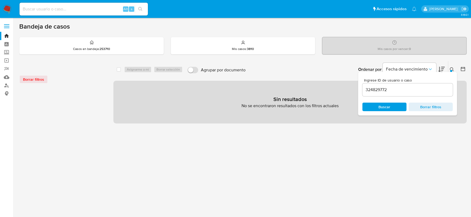
click at [7, 7] on img at bounding box center [7, 9] width 9 height 9
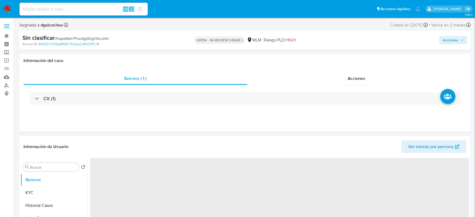
select select "10"
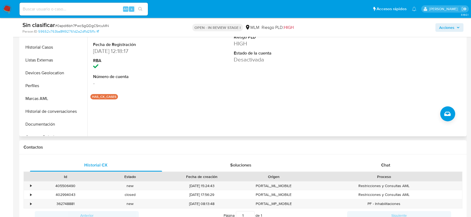
scroll to position [208, 0]
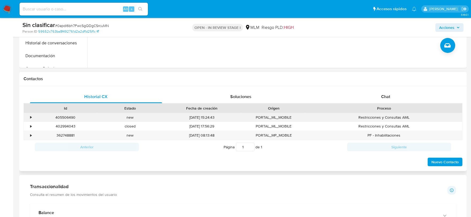
click at [30, 118] on div "•" at bounding box center [28, 117] width 9 height 9
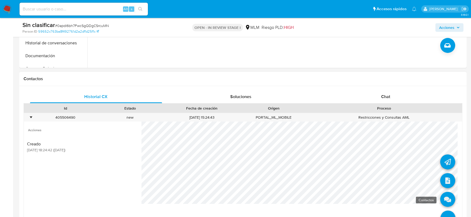
click at [443, 200] on icon at bounding box center [447, 199] width 15 height 15
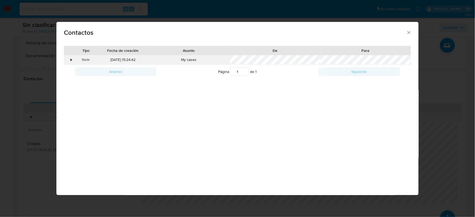
click at [71, 59] on div "•" at bounding box center [71, 59] width 1 height 5
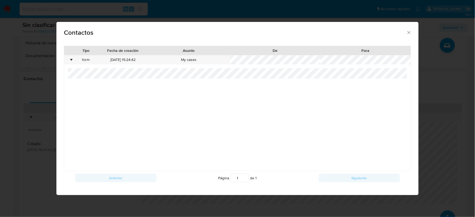
click at [410, 33] on icon "close" at bounding box center [409, 32] width 5 height 5
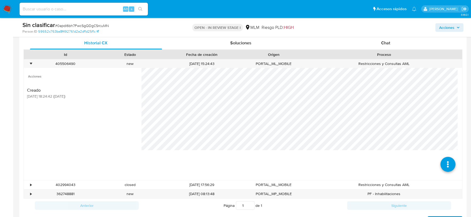
scroll to position [267, 0]
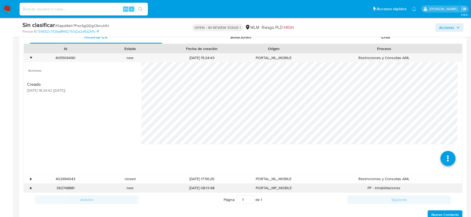
click at [30, 189] on div "•" at bounding box center [30, 188] width 1 height 5
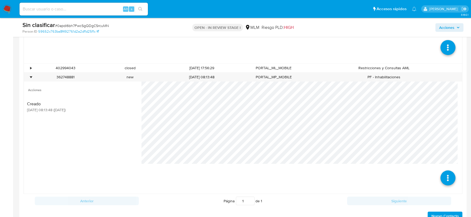
scroll to position [386, 0]
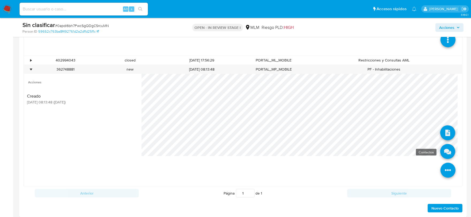
click at [440, 151] on icon at bounding box center [447, 151] width 15 height 15
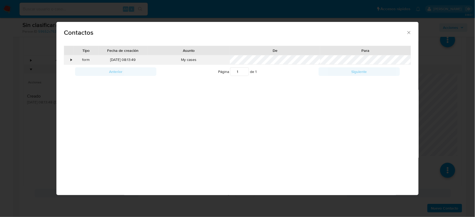
click at [71, 59] on div "•" at bounding box center [71, 59] width 1 height 5
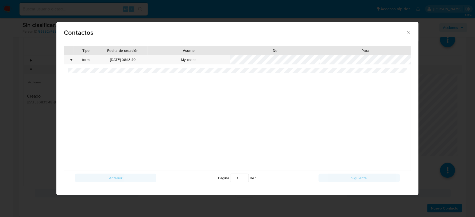
click at [408, 33] on icon "close" at bounding box center [409, 32] width 5 height 5
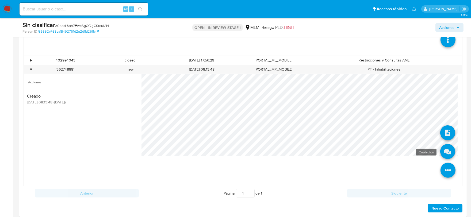
click at [440, 155] on icon at bounding box center [447, 151] width 15 height 15
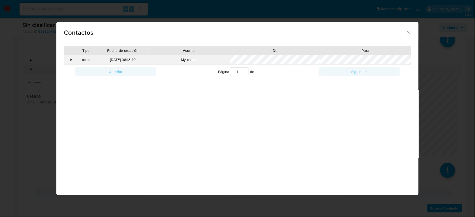
click at [72, 60] on div "•" at bounding box center [68, 59] width 9 height 9
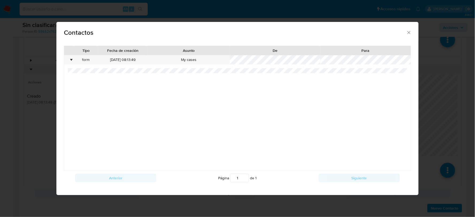
click at [408, 34] on icon "close" at bounding box center [409, 32] width 3 height 3
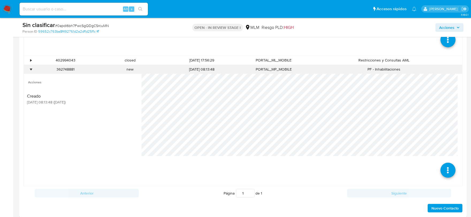
click at [30, 70] on div "•" at bounding box center [30, 69] width 1 height 5
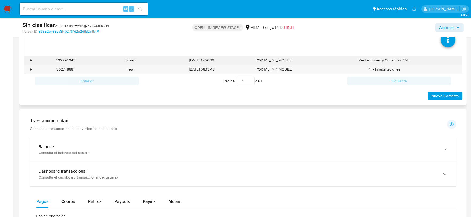
click at [31, 60] on div "•" at bounding box center [30, 60] width 1 height 5
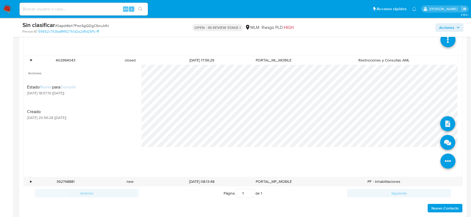
click at [444, 159] on icon at bounding box center [448, 161] width 15 height 15
click at [446, 141] on icon at bounding box center [447, 142] width 15 height 15
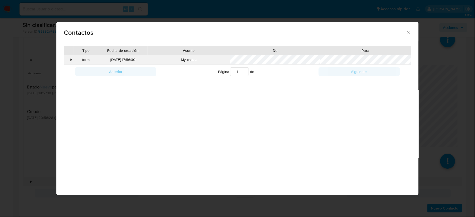
click at [71, 60] on div "•" at bounding box center [71, 59] width 1 height 5
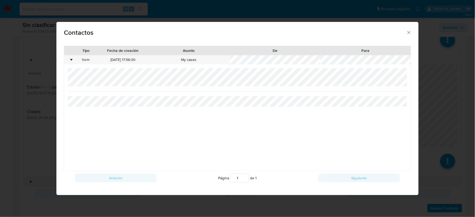
click at [408, 32] on icon "close" at bounding box center [409, 32] width 5 height 5
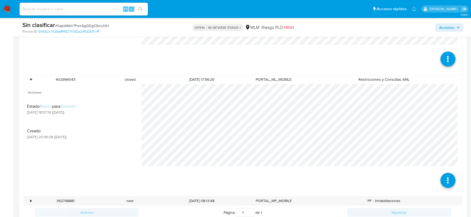
scroll to position [357, 0]
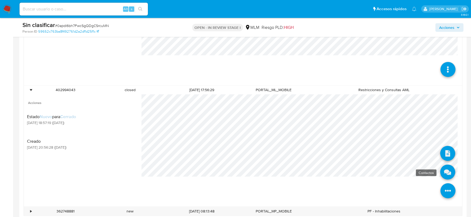
click at [443, 173] on icon at bounding box center [447, 172] width 15 height 15
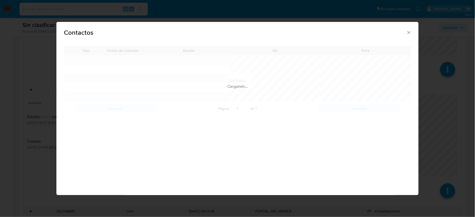
click at [408, 32] on icon "close" at bounding box center [409, 32] width 5 height 5
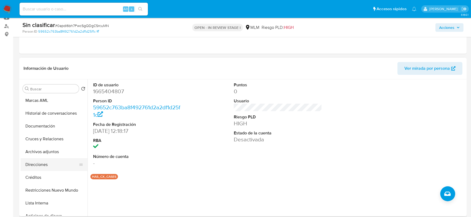
scroll to position [89, 0]
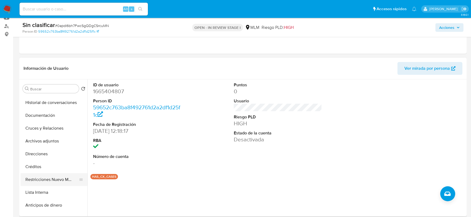
click at [56, 183] on button "Restricciones Nuevo Mundo" at bounding box center [52, 179] width 63 height 13
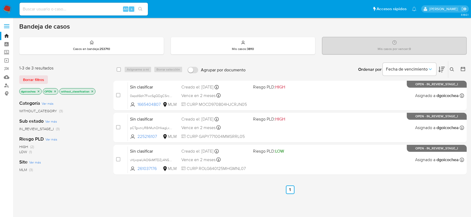
click at [90, 9] on input at bounding box center [84, 9] width 128 height 7
paste input "324829772"
type input "324829772"
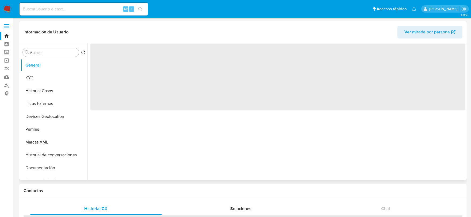
select select "10"
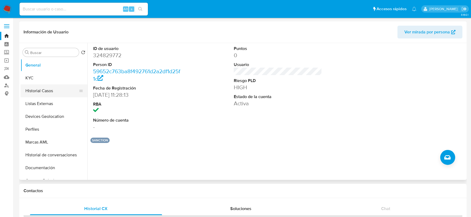
click at [47, 88] on button "Historial Casos" at bounding box center [52, 91] width 63 height 13
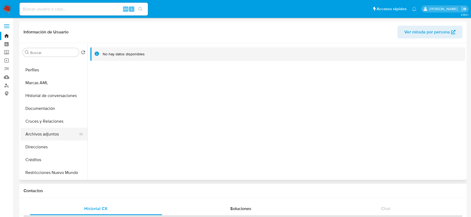
scroll to position [59, 0]
click at [54, 170] on button "Restricciones Nuevo Mundo" at bounding box center [52, 173] width 63 height 13
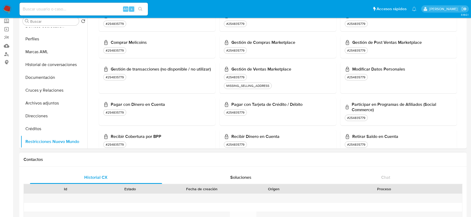
scroll to position [148, 0]
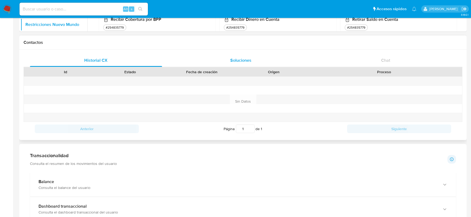
click at [233, 59] on span "Soluciones" at bounding box center [240, 60] width 21 height 6
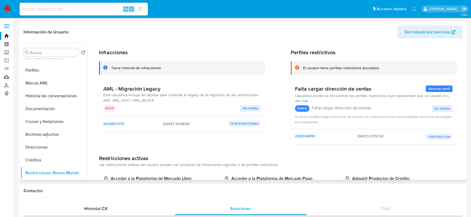
scroll to position [0, 0]
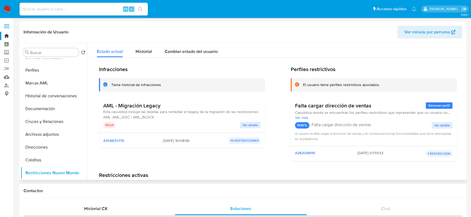
click at [256, 126] on span "Ver detalle" at bounding box center [251, 125] width 16 height 5
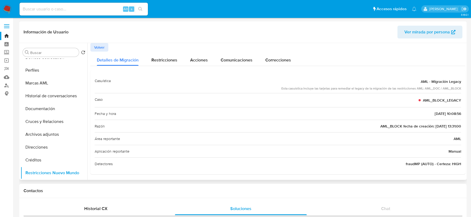
scroll to position [1, 0]
click at [454, 97] on span "AML_BLOCK_LEGACY" at bounding box center [442, 99] width 38 height 5
click at [435, 87] on div "Esta casuística incluye las tarjetas para remediar el legacy de la migración de…" at bounding box center [371, 87] width 180 height 5
click at [430, 99] on span "AML_BLOCK_LEGACY" at bounding box center [442, 99] width 38 height 5
click at [420, 97] on div "AML_BLOCK_LEGACY" at bounding box center [440, 99] width 43 height 10
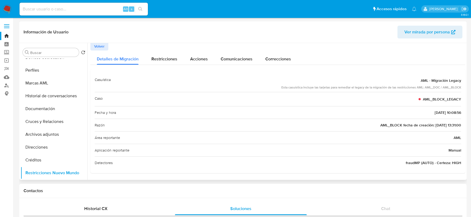
click at [435, 110] on span "23/03/2023 - 10:08:56" at bounding box center [448, 112] width 26 height 5
click at [433, 125] on span "AML_BLOCK fecha de creación: 29/05/2018 13:31:00" at bounding box center [420, 125] width 81 height 5
click at [449, 137] on div "Área reportante AML" at bounding box center [278, 137] width 366 height 13
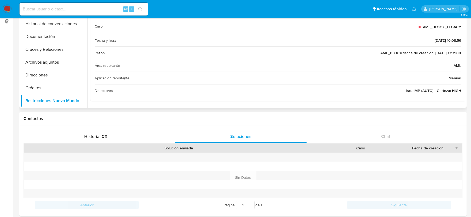
scroll to position [89, 0]
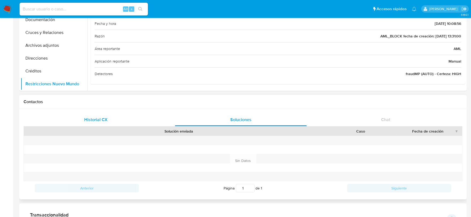
click at [97, 122] on span "Historial CX" at bounding box center [95, 120] width 23 height 6
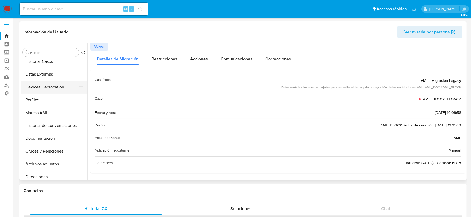
scroll to position [0, 0]
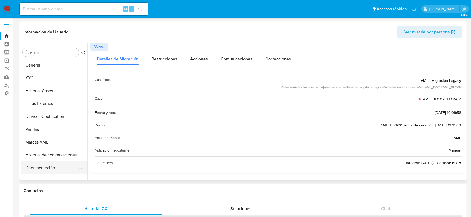
click at [53, 165] on button "Documentación" at bounding box center [52, 168] width 63 height 13
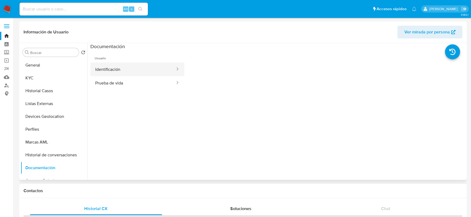
click at [124, 67] on button "Identificación" at bounding box center [132, 70] width 85 height 14
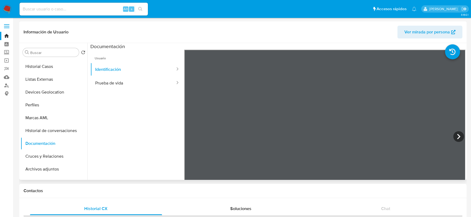
scroll to position [14, 0]
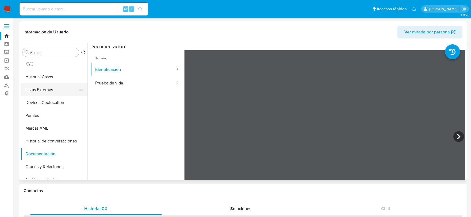
click at [39, 88] on button "Listas Externas" at bounding box center [52, 89] width 63 height 13
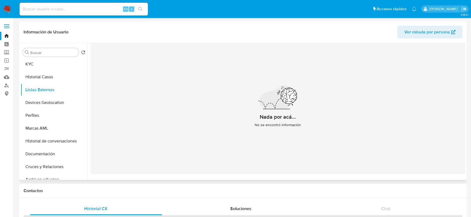
drag, startPoint x: 163, startPoint y: 111, endPoint x: 182, endPoint y: 71, distance: 44.3
click at [163, 111] on div "Nada por acá... No se encontró información" at bounding box center [277, 108] width 375 height 131
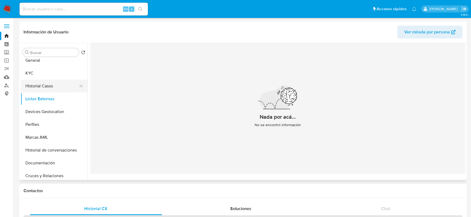
scroll to position [0, 0]
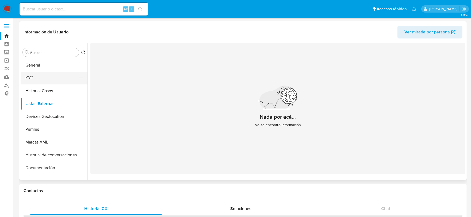
click at [34, 77] on button "KYC" at bounding box center [52, 78] width 63 height 13
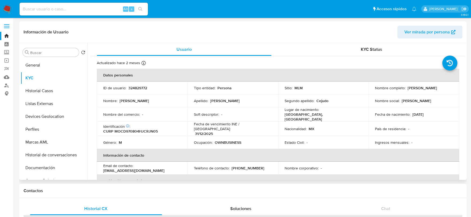
click at [138, 90] on p "324829772" at bounding box center [137, 88] width 19 height 5
copy p "324829772"
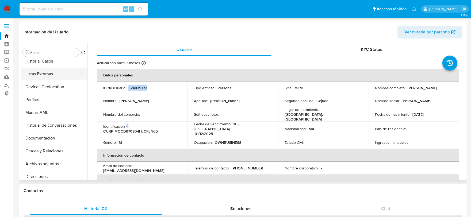
click at [44, 74] on button "Listas Externas" at bounding box center [52, 74] width 63 height 13
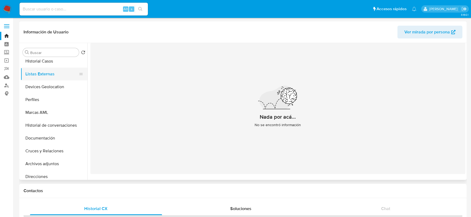
click at [52, 74] on button "Listas Externas" at bounding box center [52, 74] width 63 height 13
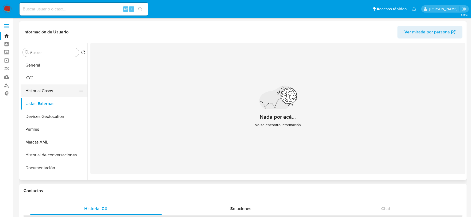
click at [33, 86] on button "Historial Casos" at bounding box center [52, 91] width 63 height 13
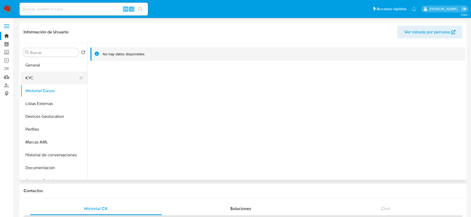
click at [42, 79] on button "KYC" at bounding box center [52, 78] width 63 height 13
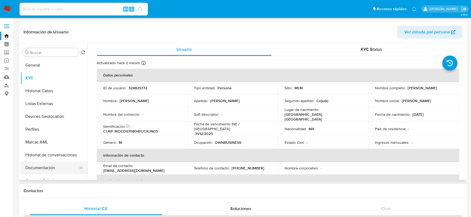
click at [57, 167] on button "Documentación" at bounding box center [52, 168] width 63 height 13
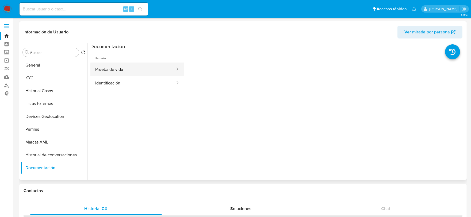
click at [98, 67] on button "Prueba de vida" at bounding box center [132, 70] width 85 height 14
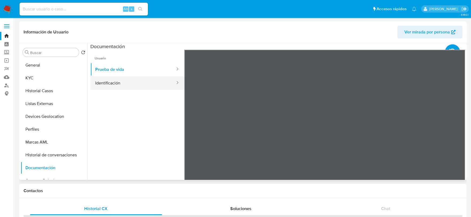
click at [130, 77] on button "Identificación" at bounding box center [132, 83] width 85 height 14
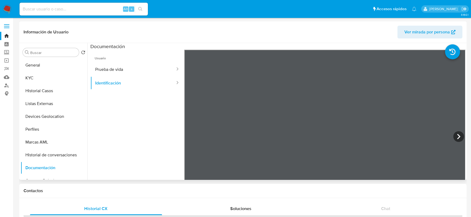
click at [137, 105] on ul "Usuario Prueba de vida Identificación" at bounding box center [137, 127] width 94 height 154
click at [36, 66] on button "General" at bounding box center [52, 65] width 63 height 13
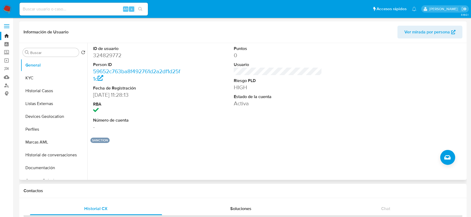
click at [100, 140] on button "SANCTION" at bounding box center [100, 140] width 16 height 2
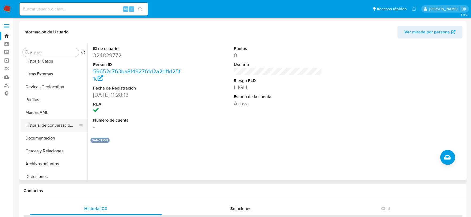
click at [50, 127] on button "Historial de conversaciones" at bounding box center [52, 125] width 63 height 13
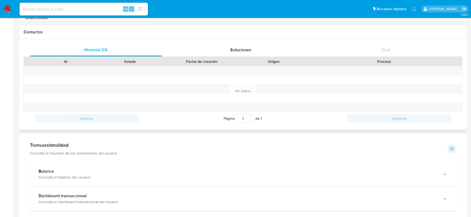
scroll to position [148, 0]
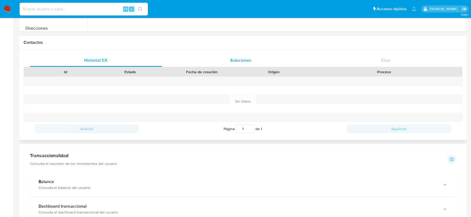
click at [239, 62] on span "Soluciones" at bounding box center [240, 60] width 21 height 6
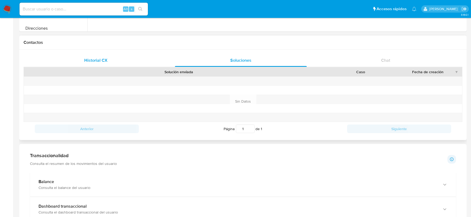
click at [79, 64] on div "Historial CX" at bounding box center [96, 60] width 132 height 13
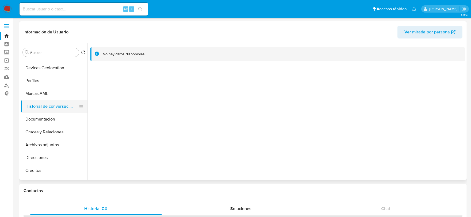
scroll to position [59, 0]
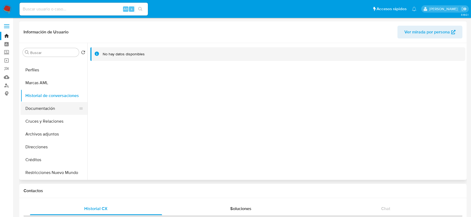
click at [50, 110] on button "Documentación" at bounding box center [52, 108] width 63 height 13
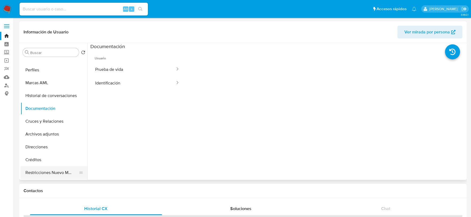
click at [51, 174] on button "Restricciones Nuevo Mundo" at bounding box center [52, 172] width 63 height 13
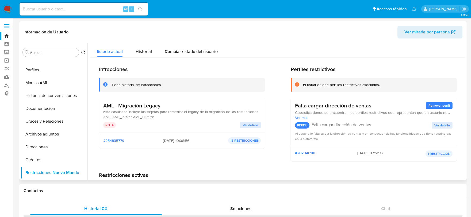
click at [253, 123] on span "Ver detalle" at bounding box center [251, 125] width 16 height 5
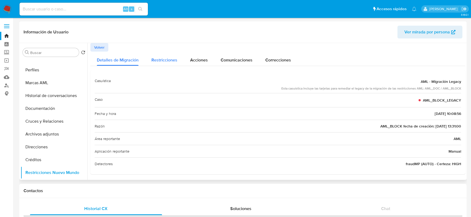
click at [160, 63] on span "Restricciones" at bounding box center [164, 60] width 26 height 6
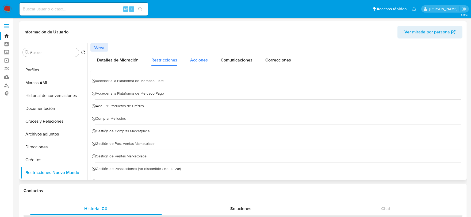
click at [191, 57] on span "Acciones" at bounding box center [199, 60] width 18 height 6
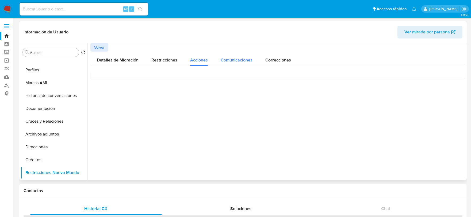
click at [237, 60] on span "Comunicaciones" at bounding box center [237, 60] width 32 height 6
click at [274, 61] on span "Correcciones" at bounding box center [278, 60] width 26 height 6
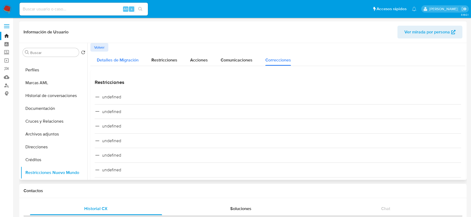
click at [111, 56] on div "Detalles de Migración" at bounding box center [118, 59] width 42 height 14
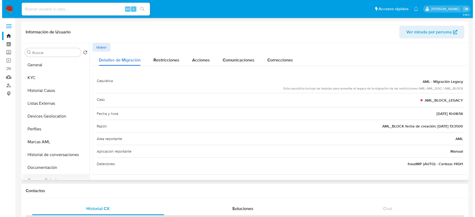
scroll to position [0, 0]
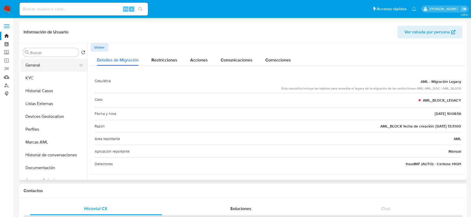
click at [41, 67] on button "General" at bounding box center [52, 65] width 63 height 13
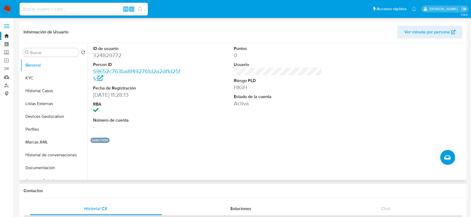
click at [445, 156] on icon "Crear caso manual" at bounding box center [447, 157] width 6 height 6
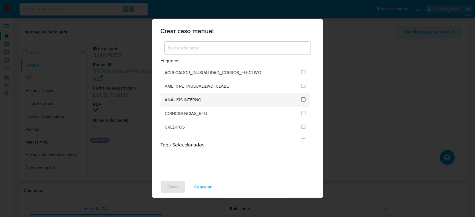
click at [301, 97] on input "1888" at bounding box center [303, 99] width 4 height 4
checkbox input "true"
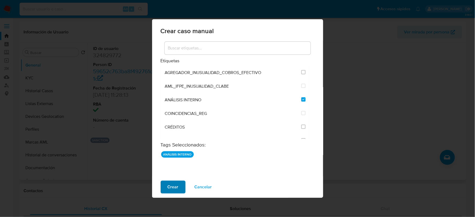
click at [162, 183] on button "Crear" at bounding box center [173, 187] width 25 height 13
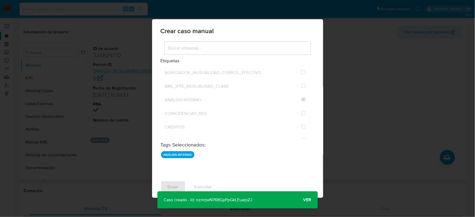
click at [309, 200] on span "Ver" at bounding box center [308, 200] width 8 height 0
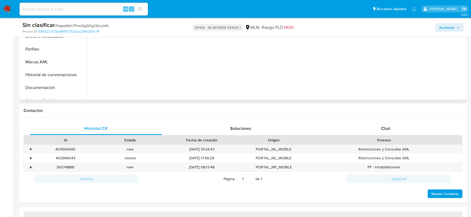
select select "10"
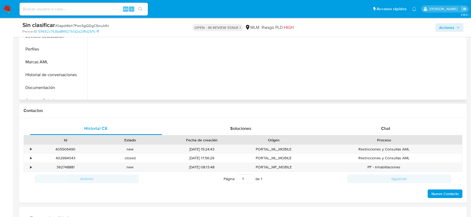
scroll to position [178, 0]
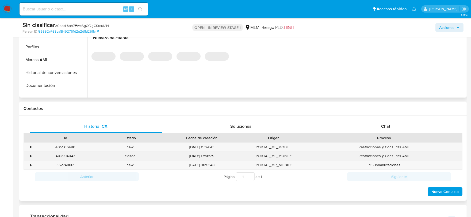
click at [31, 156] on div "•" at bounding box center [30, 156] width 1 height 5
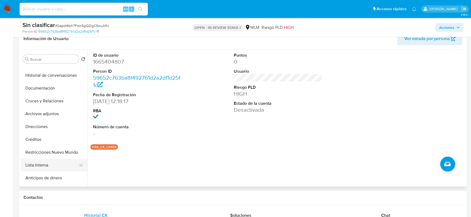
scroll to position [89, 0]
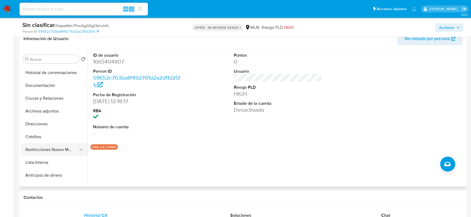
click at [57, 149] on button "Restricciones Nuevo Mundo" at bounding box center [52, 149] width 63 height 13
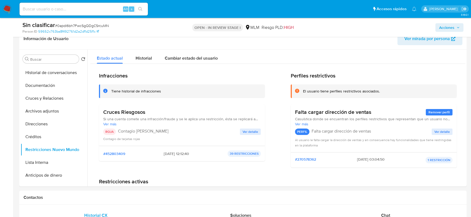
click at [252, 129] on span "Ver detalle" at bounding box center [251, 131] width 16 height 5
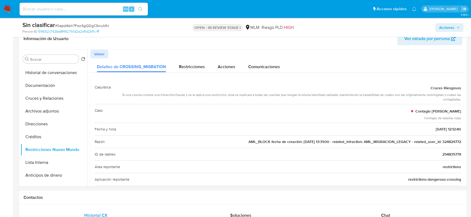
click at [455, 141] on span "AML_BLOCK fecha de creación: 29/05/2018 13:31:00 - related_infraction: AML_MIGR…" at bounding box center [354, 141] width 213 height 5
click at [448, 142] on span "AML_BLOCK fecha de creación: 29/05/2018 13:31:00 - related_infraction: AML_MIGR…" at bounding box center [354, 141] width 213 height 5
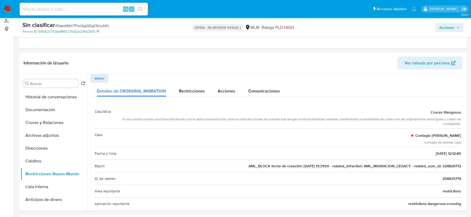
scroll to position [59, 0]
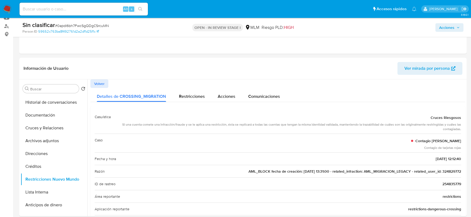
drag, startPoint x: 288, startPoint y: 174, endPoint x: 261, endPoint y: 167, distance: 28.0
click at [286, 173] on span "AML_BLOCK fecha de creación: 29/05/2018 13:31:00 - related_infraction: AML_MIGR…" at bounding box center [354, 171] width 213 height 5
drag, startPoint x: 293, startPoint y: 170, endPoint x: 322, endPoint y: 169, distance: 28.1
click at [318, 170] on span "AML_BLOCK fecha de creación: 29/05/2018 13:31:00 - related_infraction: AML_MIGR…" at bounding box center [354, 171] width 213 height 5
click at [58, 114] on button "Documentación" at bounding box center [52, 115] width 63 height 13
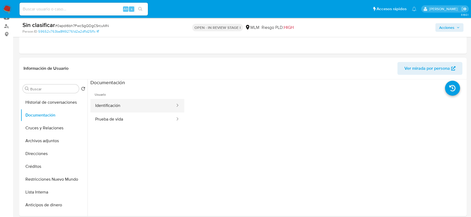
click at [111, 105] on button "Identificación" at bounding box center [132, 106] width 85 height 14
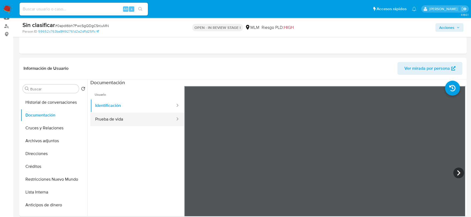
click at [105, 113] on button "Prueba de vida" at bounding box center [132, 120] width 85 height 14
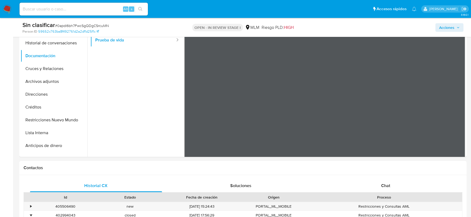
scroll to position [0, 0]
click at [57, 118] on button "Restricciones Nuevo Mundo" at bounding box center [52, 120] width 63 height 13
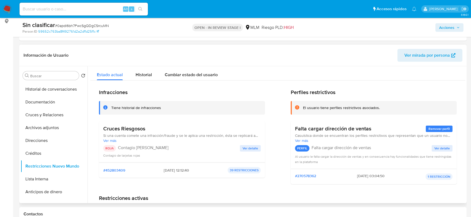
scroll to position [77, 0]
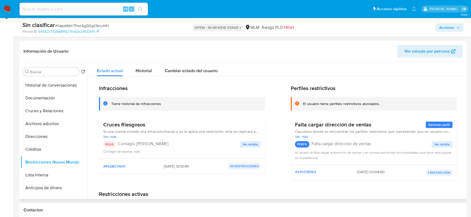
drag, startPoint x: 121, startPoint y: 145, endPoint x: 167, endPoint y: 145, distance: 46.5
click at [167, 145] on p "Contagio Tarjetas Rojas" at bounding box center [179, 143] width 122 height 5
click at [250, 144] on span "Ver detalle" at bounding box center [251, 144] width 16 height 5
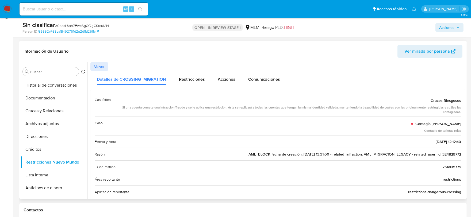
click at [269, 152] on span "AML_BLOCK fecha de creación: 29/05/2018 13:31:00 - related_infraction: AML_MIGR…" at bounding box center [354, 154] width 213 height 5
drag, startPoint x: 237, startPoint y: 153, endPoint x: 327, endPoint y: 158, distance: 90.5
click at [328, 158] on div "Razón AML_BLOCK fecha de creación: 29/05/2018 13:31:00 - related_infraction: AM…" at bounding box center [278, 154] width 366 height 13
click at [307, 155] on span "AML_BLOCK fecha de creación: 29/05/2018 13:31:00 - related_infraction: AML_MIGR…" at bounding box center [354, 154] width 213 height 5
drag, startPoint x: 293, startPoint y: 153, endPoint x: 439, endPoint y: 163, distance: 146.1
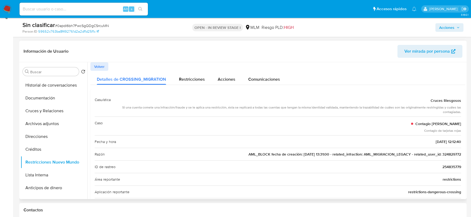
click at [52, 93] on button "Documentación" at bounding box center [52, 98] width 63 height 13
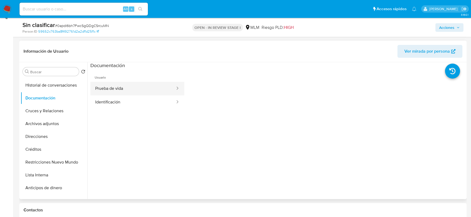
click at [154, 86] on button "Prueba de vida" at bounding box center [132, 89] width 85 height 14
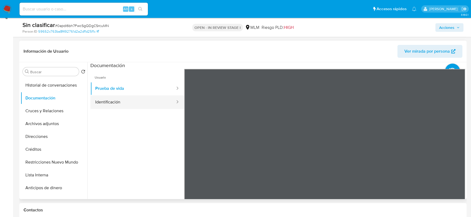
click at [108, 101] on button "Identificación" at bounding box center [132, 102] width 85 height 14
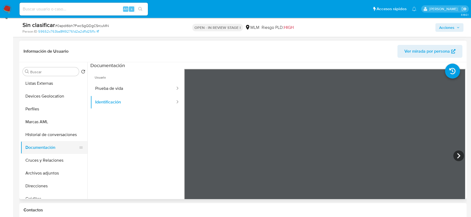
scroll to position [29, 0]
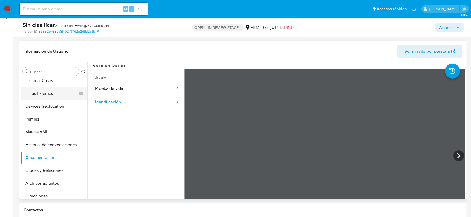
click at [47, 97] on button "Listas Externas" at bounding box center [52, 93] width 63 height 13
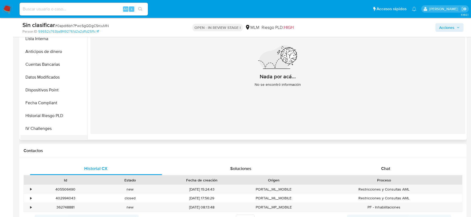
scroll to position [162, 0]
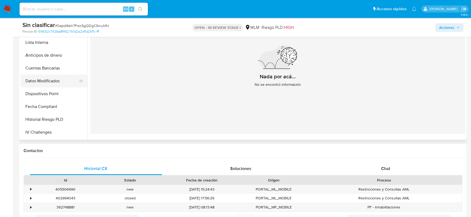
click at [47, 79] on button "Datos Modificados" at bounding box center [52, 81] width 63 height 13
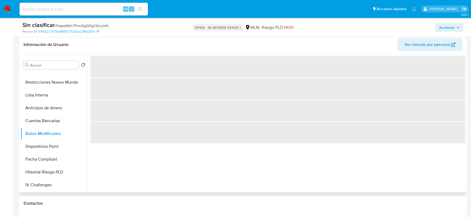
scroll to position [77, 0]
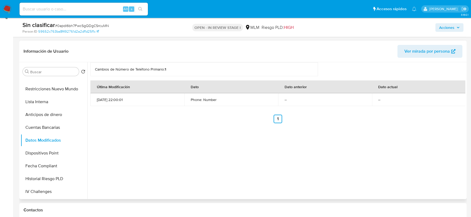
click at [105, 102] on p "29/05/2025 22:00:01" at bounding box center [137, 99] width 81 height 5
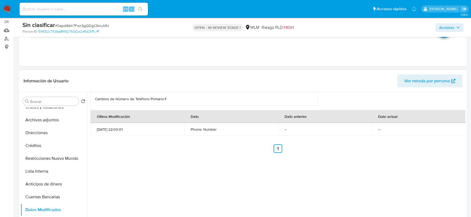
scroll to position [103, 0]
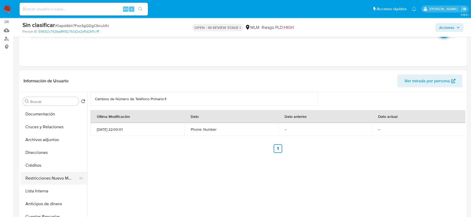
click at [61, 180] on button "Restricciones Nuevo Mundo" at bounding box center [52, 178] width 63 height 13
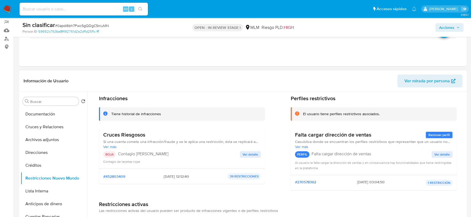
scroll to position [30, 0]
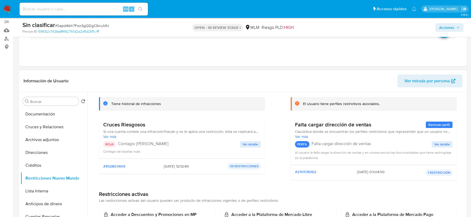
click at [247, 142] on span "Ver detalle" at bounding box center [251, 144] width 16 height 5
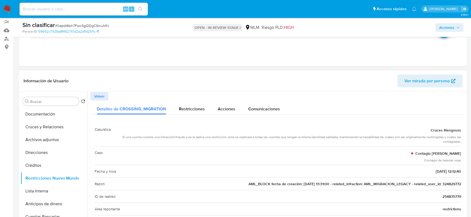
drag, startPoint x: 239, startPoint y: 186, endPoint x: 285, endPoint y: 187, distance: 45.5
click at [285, 187] on div "Razón AML_BLOCK fecha de creación: 29/05/2018 13:31:00 - related_infraction: AM…" at bounding box center [278, 184] width 366 height 13
click at [296, 185] on span "AML_BLOCK fecha de creación: 29/05/2018 13:31:00 - related_infraction: AML_MIGR…" at bounding box center [354, 183] width 213 height 5
drag, startPoint x: 293, startPoint y: 185, endPoint x: 314, endPoint y: 187, distance: 21.0
click at [314, 187] on div "Razón AML_BLOCK fecha de creación: 29/05/2018 13:31:00 - related_infraction: AM…" at bounding box center [278, 184] width 366 height 13
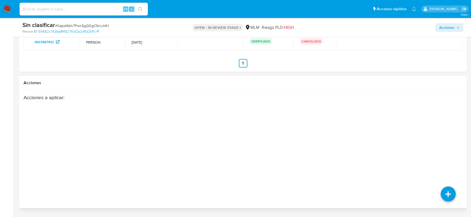
scroll to position [648, 0]
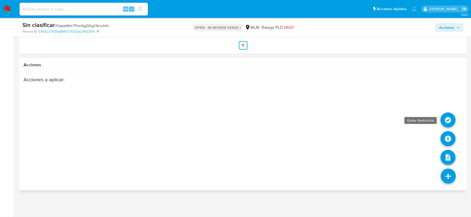
click at [448, 122] on icon at bounding box center [448, 120] width 15 height 15
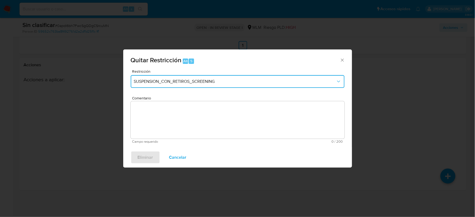
click at [316, 80] on span "SUSPENSION_CON_RETIROS_SCREENING" at bounding box center [235, 81] width 202 height 5
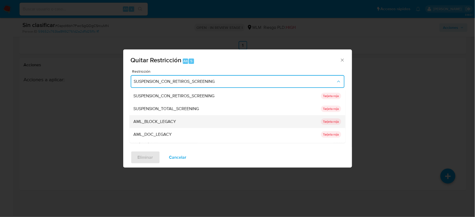
click at [176, 122] on span "AML_BLOCK_LEGACY" at bounding box center [155, 121] width 43 height 5
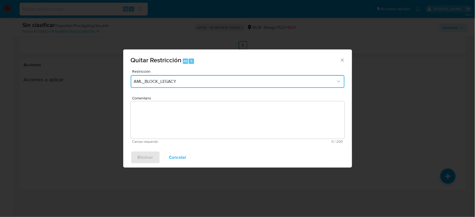
click at [202, 78] on button "AML_BLOCK_LEGACY" at bounding box center [238, 81] width 214 height 13
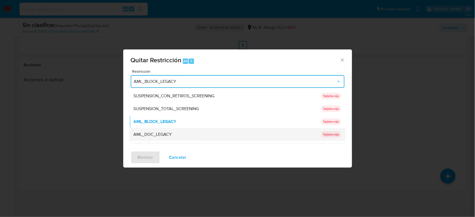
click at [162, 132] on span "AML_DOC_LEGACY" at bounding box center [153, 134] width 38 height 5
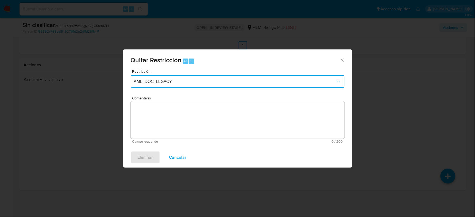
click at [176, 81] on span "AML_DOC_LEGACY" at bounding box center [235, 81] width 202 height 5
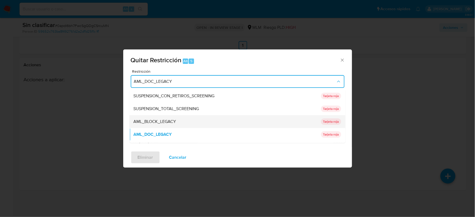
click at [159, 117] on div "AML_BLOCK_LEGACY" at bounding box center [226, 121] width 184 height 13
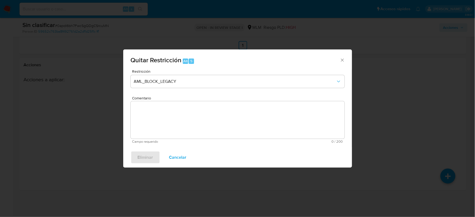
click at [284, 93] on div "Restricción AML_BLOCK_LEGACY" at bounding box center [238, 82] width 214 height 25
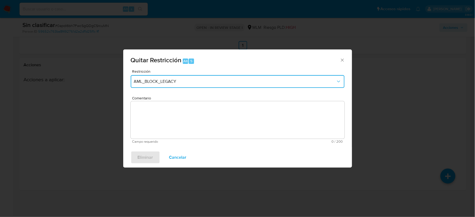
click at [336, 83] on icon "Restriction" at bounding box center [338, 81] width 5 height 5
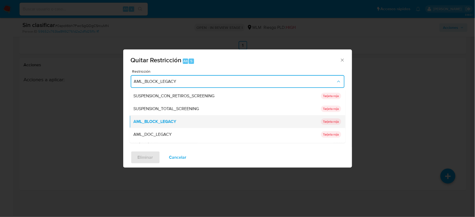
click at [161, 121] on span "AML_BLOCK_LEGACY" at bounding box center [155, 121] width 43 height 5
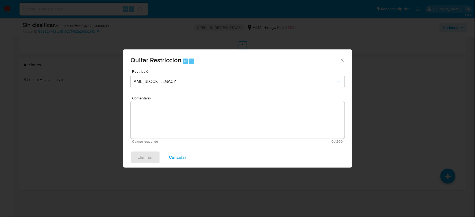
click at [324, 95] on div "Restricción AML_BLOCK_LEGACY" at bounding box center [238, 82] width 214 height 25
click at [309, 102] on textarea "Comentario" at bounding box center [238, 119] width 214 height 37
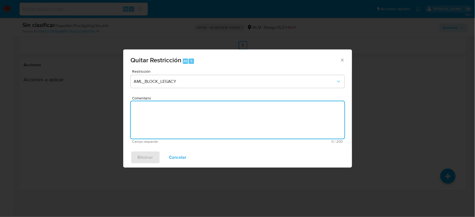
click at [268, 119] on textarea "Comentario" at bounding box center [238, 119] width 214 height 37
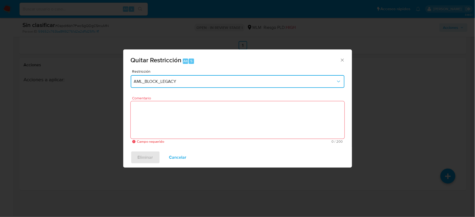
click at [332, 81] on span "AML_BLOCK_LEGACY" at bounding box center [235, 81] width 202 height 5
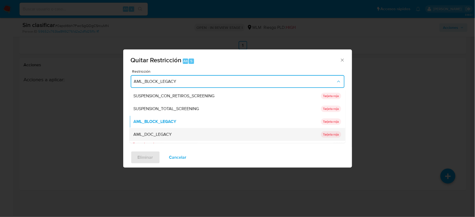
click at [163, 134] on span "AML_DOC_LEGACY" at bounding box center [153, 134] width 38 height 5
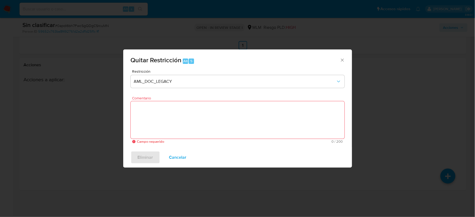
click at [193, 94] on div "Restricción AML_DOC_LEGACY" at bounding box center [238, 82] width 214 height 25
click at [333, 97] on span "Comentario" at bounding box center [239, 98] width 214 height 4
click at [333, 101] on textarea "Comentario" at bounding box center [238, 119] width 214 height 37
click at [339, 89] on div "Restricción AML_DOC_LEGACY" at bounding box center [238, 82] width 214 height 25
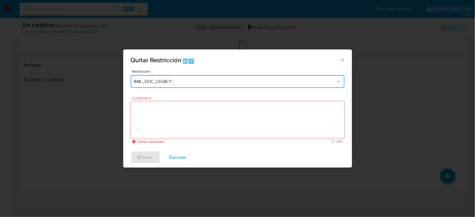
click at [340, 80] on icon "Restriction" at bounding box center [338, 81] width 5 height 5
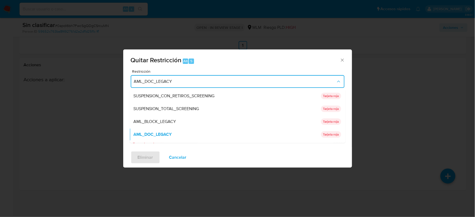
click at [340, 60] on icon "Cerrar ventana" at bounding box center [342, 60] width 5 height 5
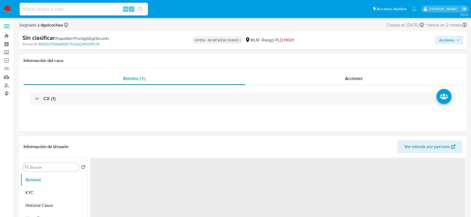
select select "10"
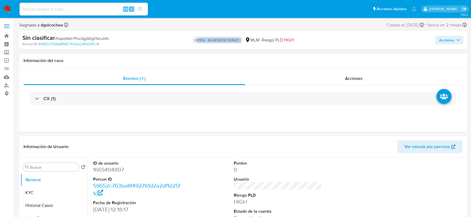
drag, startPoint x: 196, startPoint y: 41, endPoint x: 244, endPoint y: 44, distance: 47.9
click at [244, 44] on div "OPEN - IN REVIEW STAGE I MLM Riesgo PLD: HIGH" at bounding box center [243, 40] width 146 height 13
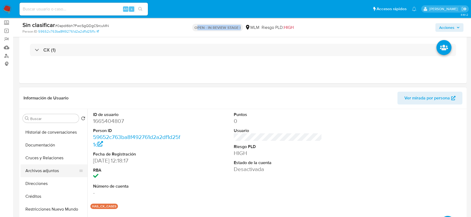
scroll to position [89, 0]
click at [58, 211] on button "Restricciones Nuevo Mundo" at bounding box center [52, 209] width 63 height 13
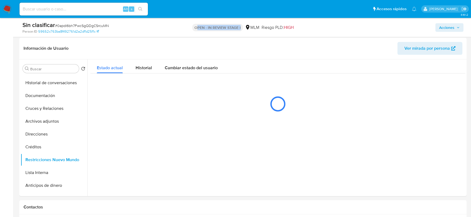
scroll to position [86, 0]
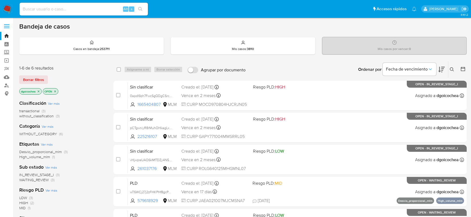
click at [35, 117] on span "without_classification" at bounding box center [36, 115] width 35 height 5
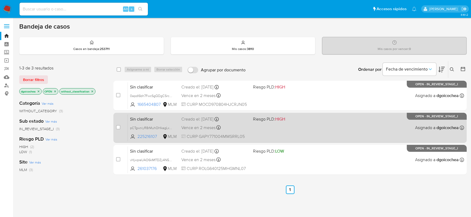
click at [139, 118] on span "Sin clasificar" at bounding box center [153, 118] width 47 height 7
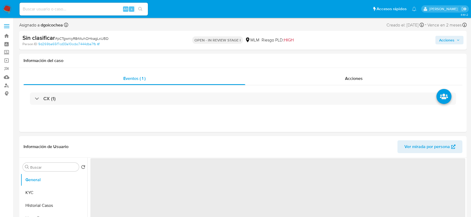
select select "10"
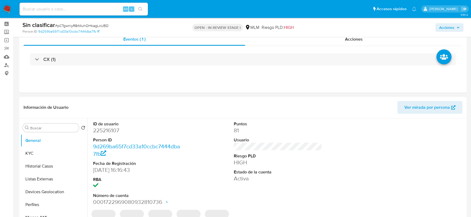
scroll to position [59, 0]
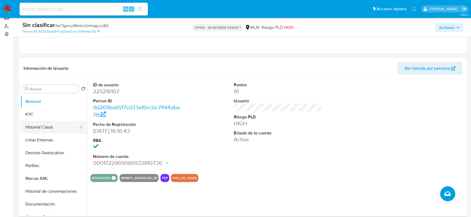
click at [32, 124] on button "Historial Casos" at bounding box center [52, 127] width 63 height 13
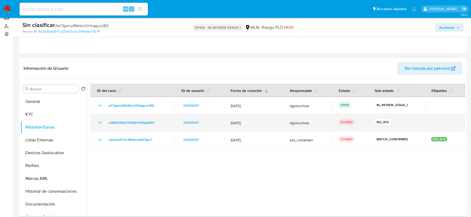
click at [97, 124] on icon "Mostrar/Ocultar" at bounding box center [100, 123] width 6 height 6
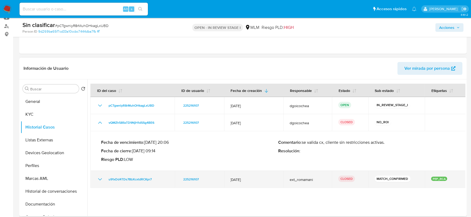
click at [100, 179] on icon "Mostrar/Ocultar" at bounding box center [100, 179] width 6 height 6
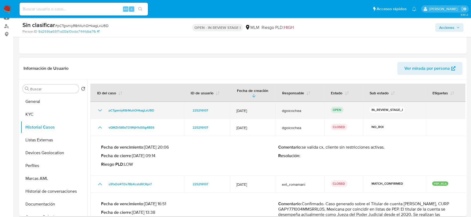
click at [100, 110] on icon "Mostrar/Ocultar" at bounding box center [100, 110] width 6 height 6
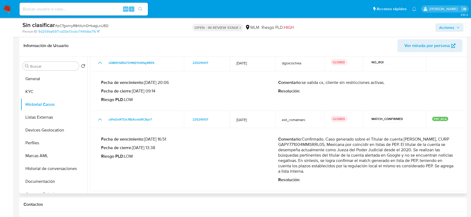
scroll to position [148, 0]
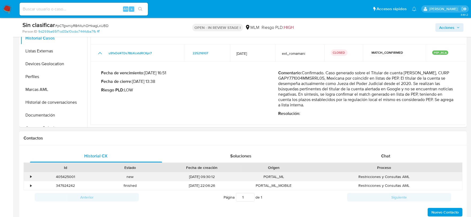
click at [30, 176] on div "•" at bounding box center [30, 176] width 1 height 5
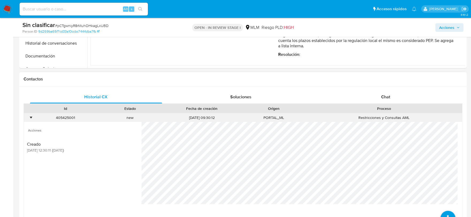
scroll to position [208, 0]
click at [445, 197] on icon at bounding box center [447, 199] width 15 height 15
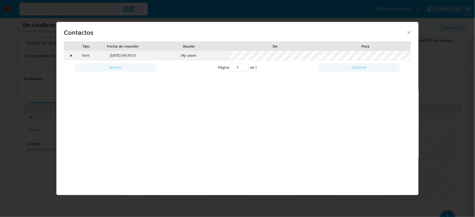
click at [71, 55] on div "•" at bounding box center [71, 55] width 1 height 5
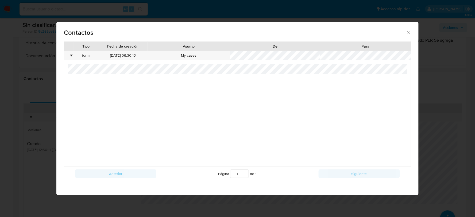
click at [408, 33] on icon "close" at bounding box center [409, 32] width 5 height 5
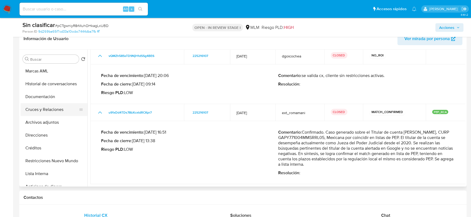
scroll to position [89, 0]
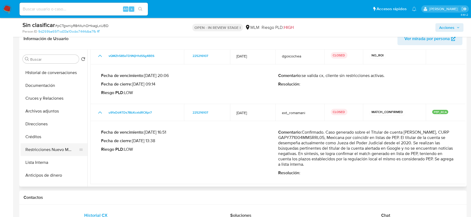
click at [47, 149] on button "Restricciones Nuevo Mundo" at bounding box center [52, 149] width 63 height 13
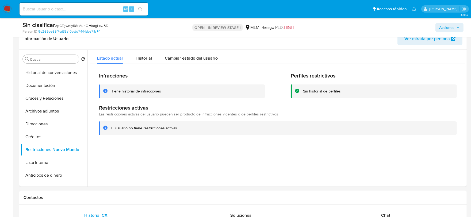
drag, startPoint x: 442, startPoint y: 28, endPoint x: 433, endPoint y: 32, distance: 9.6
click at [442, 29] on span "Acciones" at bounding box center [446, 27] width 15 height 9
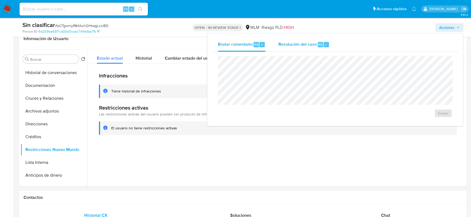
click at [305, 49] on div "Resolución del caso Alt r" at bounding box center [303, 45] width 51 height 14
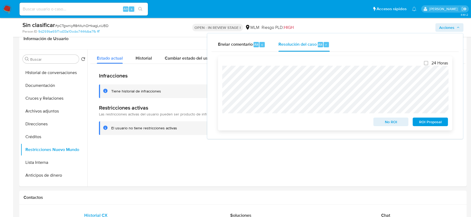
click at [388, 123] on span "No ROI" at bounding box center [391, 121] width 28 height 7
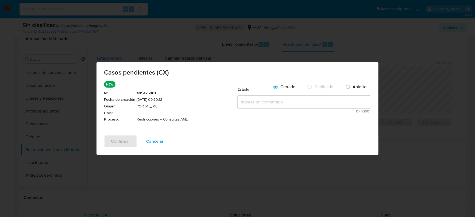
click at [257, 102] on textarea at bounding box center [304, 102] width 133 height 13
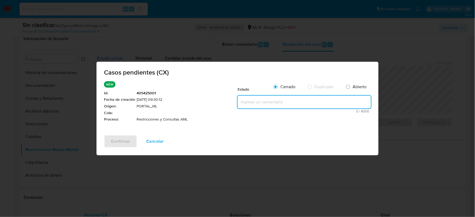
paste textarea "Se valida CX, no corresponde a atención de AML, cliente no tiene restricciones …"
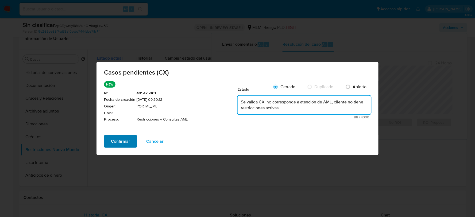
type textarea "Se valida CX, no corresponde a atención de AML, cliente no tiene restricciones …"
click at [130, 142] on button "Confirmar" at bounding box center [120, 141] width 33 height 13
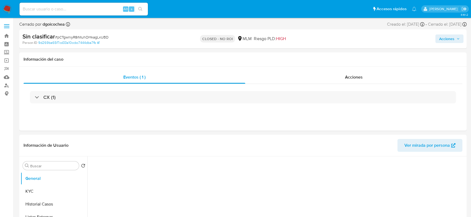
select select "10"
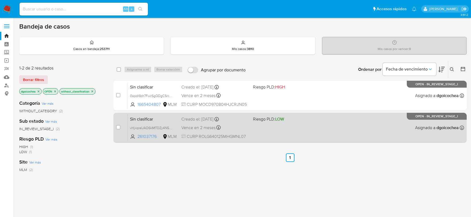
click at [135, 118] on span "Sin clasificar" at bounding box center [153, 118] width 47 height 7
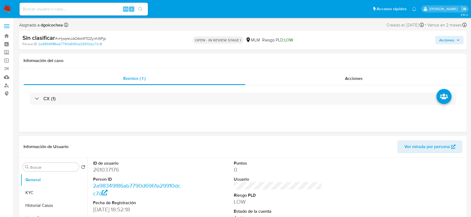
select select "10"
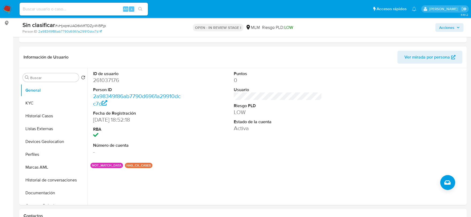
scroll to position [89, 0]
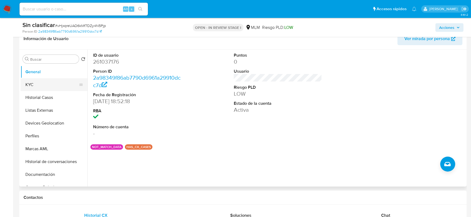
click at [45, 82] on button "KYC" at bounding box center [52, 84] width 63 height 13
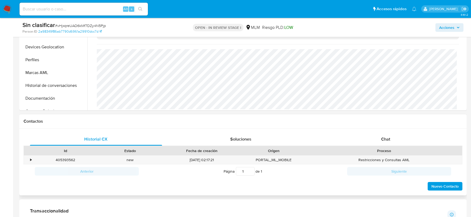
scroll to position [267, 0]
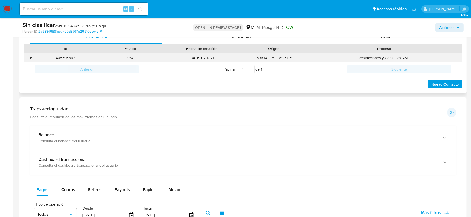
click at [30, 58] on div "•" at bounding box center [30, 57] width 1 height 5
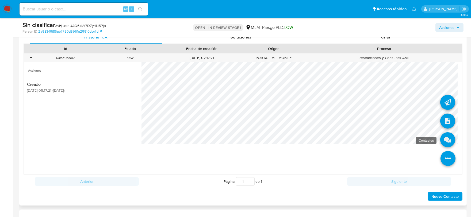
click at [440, 140] on icon at bounding box center [447, 139] width 15 height 15
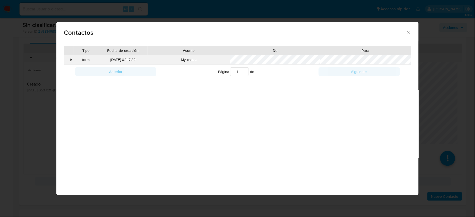
click at [71, 61] on div "•" at bounding box center [71, 59] width 1 height 5
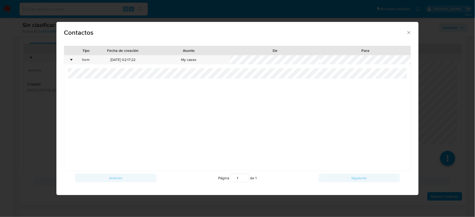
click at [410, 30] on icon "close" at bounding box center [409, 32] width 5 height 5
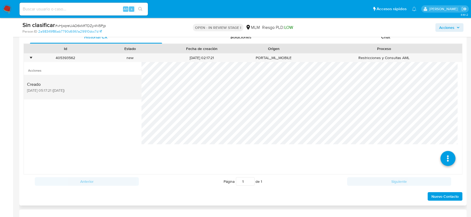
scroll to position [238, 0]
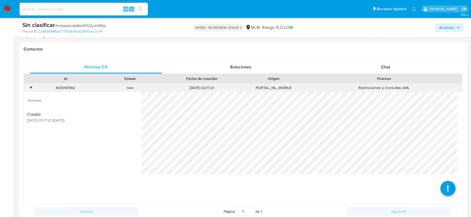
click at [31, 88] on div "•" at bounding box center [30, 87] width 1 height 5
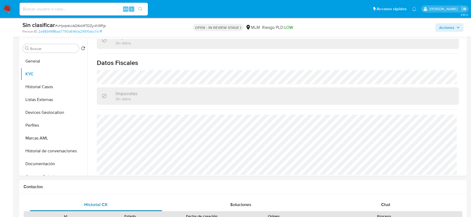
scroll to position [89, 0]
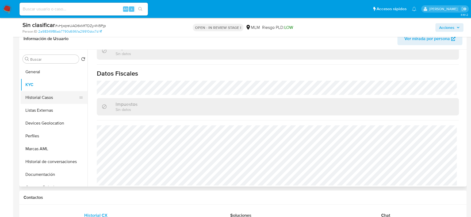
click at [36, 100] on button "Historial Casos" at bounding box center [52, 97] width 63 height 13
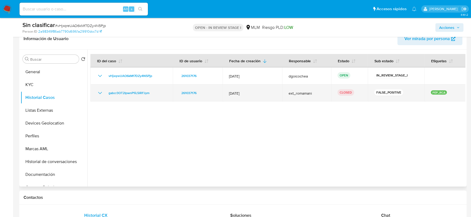
click at [101, 95] on icon "Mostrar/Ocultar" at bounding box center [100, 93] width 6 height 6
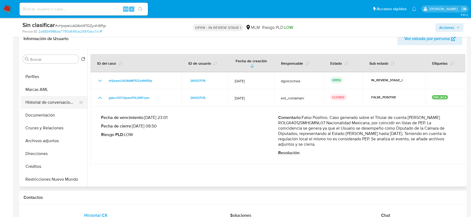
scroll to position [59, 0]
click at [43, 178] on button "Restricciones Nuevo Mundo" at bounding box center [52, 179] width 63 height 13
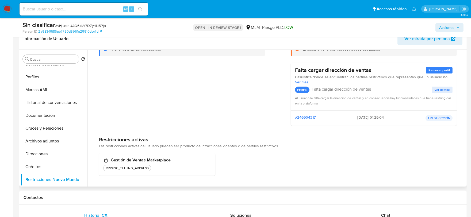
scroll to position [0, 0]
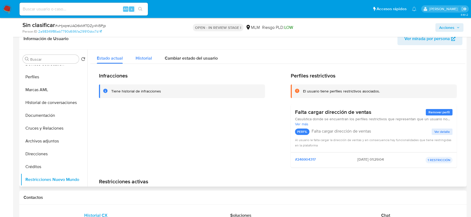
click at [138, 57] on span "Historial" at bounding box center [144, 58] width 16 height 6
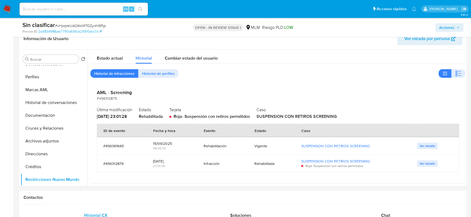
click at [443, 27] on span "Acciones" at bounding box center [446, 27] width 15 height 9
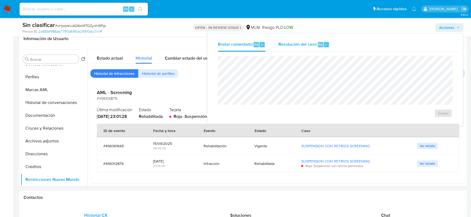
click at [307, 46] on span "Resolución del caso" at bounding box center [297, 44] width 38 height 6
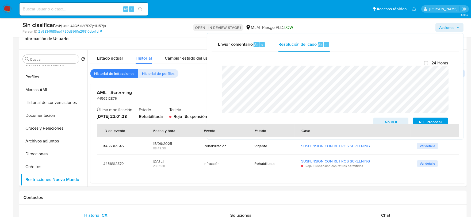
click at [215, 73] on div "Cierre de caso 24 Horas No ROI ROI Proposal Algo salió mal Algo salió mal" at bounding box center [335, 93] width 247 height 83
click at [388, 121] on span "No ROI" at bounding box center [391, 121] width 28 height 7
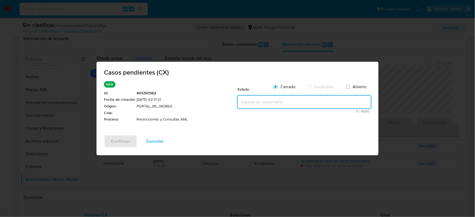
click at [286, 108] on textarea at bounding box center [304, 102] width 133 height 13
paste textarea "Se valida CX, cliente no tiene restricciones activas, por lo que no es necesari…"
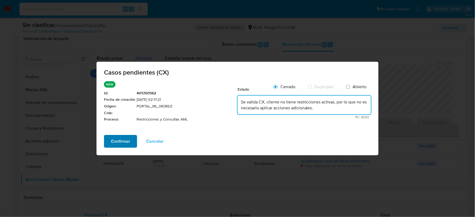
type textarea "Se valida CX, cliente no tiene restricciones activas, por lo que no es necesari…"
click at [116, 140] on span "Confirmar" at bounding box center [120, 142] width 19 height 12
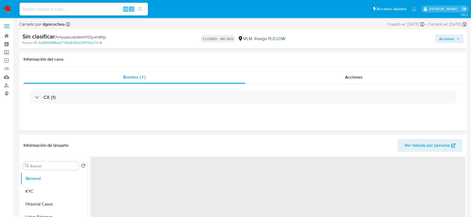
select select "10"
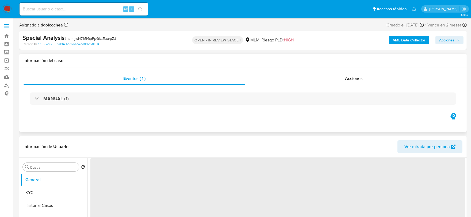
select select "10"
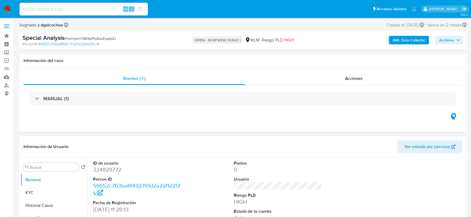
click at [442, 41] on span "Acciones" at bounding box center [446, 40] width 15 height 9
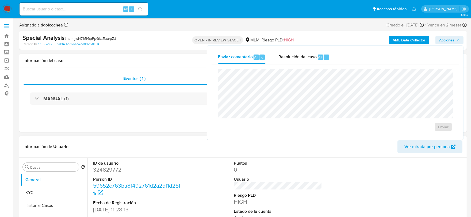
click at [189, 151] on header "Información de Usuario Ver mirada por persona" at bounding box center [243, 146] width 439 height 13
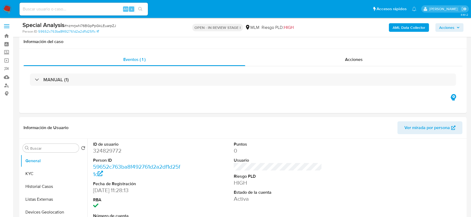
scroll to position [89, 0]
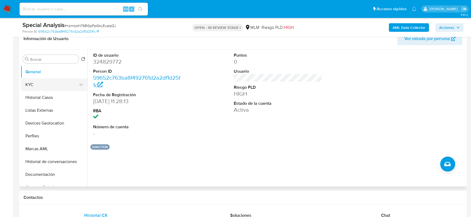
click at [45, 85] on button "KYC" at bounding box center [52, 84] width 63 height 13
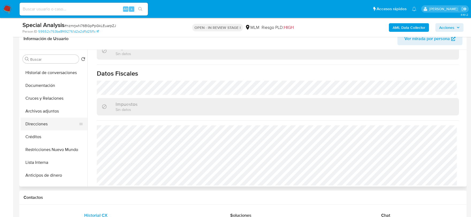
scroll to position [89, 0]
click at [50, 110] on button "Archivos adjuntos" at bounding box center [52, 111] width 63 height 13
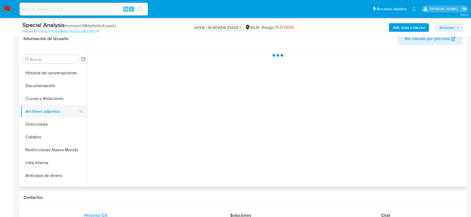
scroll to position [0, 0]
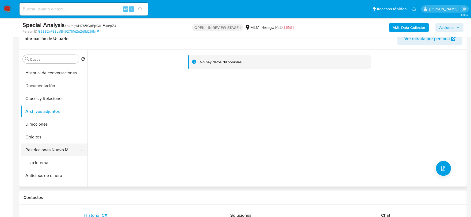
click at [64, 153] on button "Restricciones Nuevo Mundo" at bounding box center [52, 150] width 63 height 13
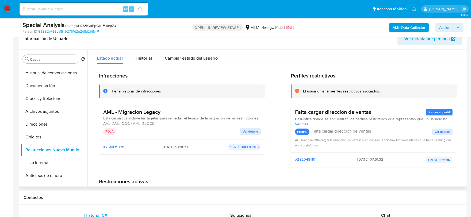
click at [239, 131] on div "ROJA" at bounding box center [171, 131] width 137 height 6
click at [247, 130] on span "Ver detalle" at bounding box center [251, 131] width 16 height 5
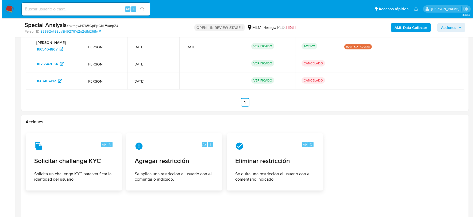
scroll to position [743, 0]
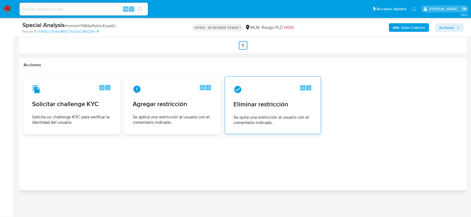
click at [253, 94] on div "Alt 5 Eliminar restricción Se quita una restricción al usuario con el comentari…" at bounding box center [272, 105] width 87 height 49
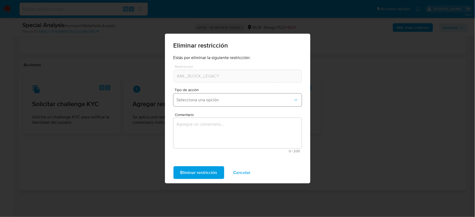
click at [209, 98] on span "Selecciona una opción" at bounding box center [235, 99] width 117 height 5
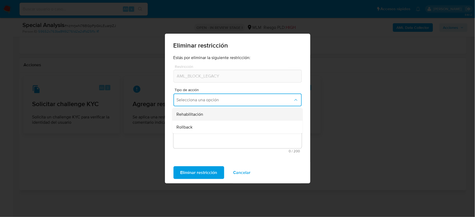
click at [194, 115] on span "Rehabilitación" at bounding box center [190, 114] width 27 height 5
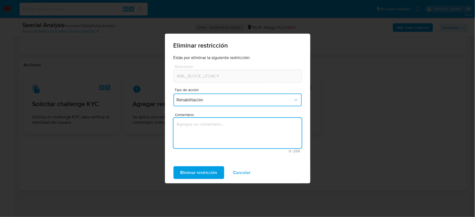
click at [199, 133] on textarea "Comentario" at bounding box center [238, 133] width 128 height 30
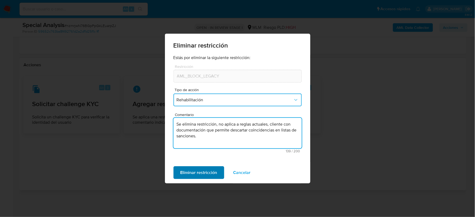
type textarea "Se elimina restricción, no aplica a reglas actuales, cliente con documentación …"
click at [204, 172] on span "Eliminar restricción" at bounding box center [199, 173] width 37 height 12
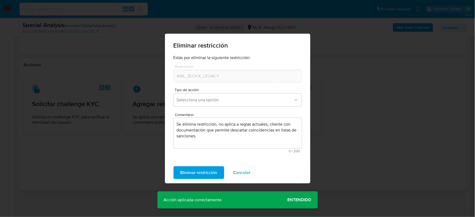
click at [299, 200] on span "Entendido" at bounding box center [300, 200] width 24 height 0
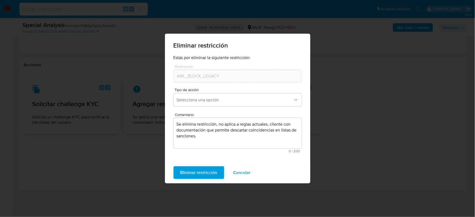
click at [208, 170] on span "Eliminar restricción" at bounding box center [199, 173] width 37 height 12
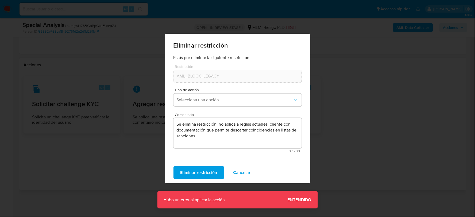
click at [288, 200] on span "Entendido" at bounding box center [300, 200] width 24 height 0
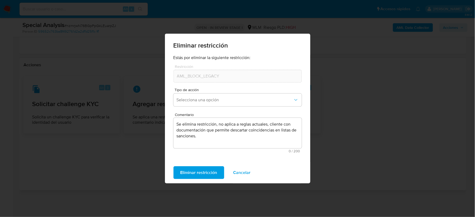
click at [246, 170] on span "Cancelar" at bounding box center [242, 173] width 17 height 12
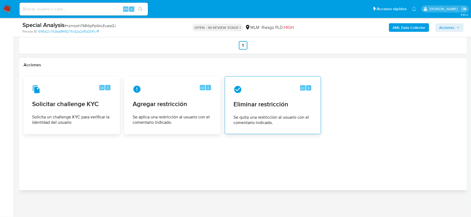
click at [242, 91] on icon at bounding box center [238, 89] width 9 height 9
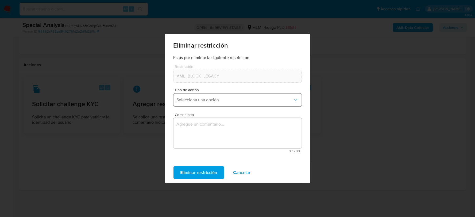
click at [234, 95] on button "Selecciona una opción" at bounding box center [238, 100] width 128 height 13
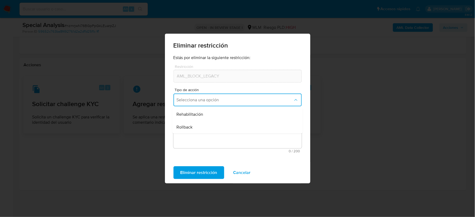
click at [354, 132] on div "Eliminar restricción Estás por eliminar la siguiente restricción: Restricción A…" at bounding box center [237, 108] width 475 height 217
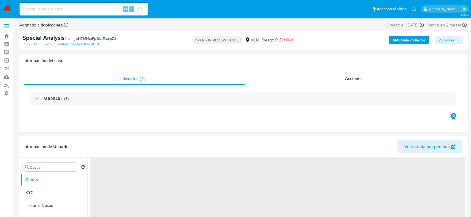
select select "10"
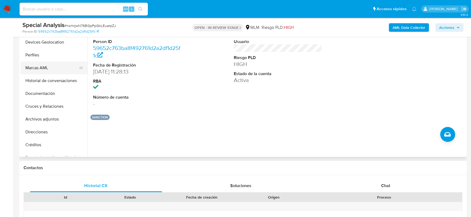
scroll to position [59, 0]
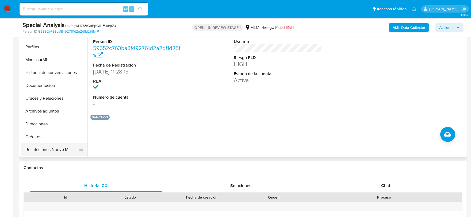
click at [58, 148] on button "Restricciones Nuevo Mundo" at bounding box center [52, 149] width 63 height 13
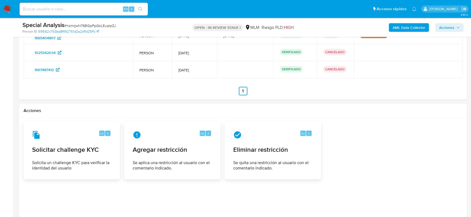
scroll to position [743, 0]
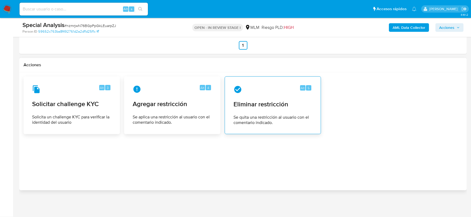
click at [244, 102] on span "Eliminar restricción" at bounding box center [273, 104] width 79 height 8
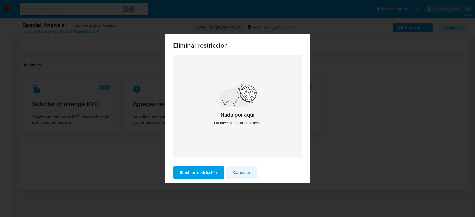
click at [243, 170] on span "Cancelar" at bounding box center [242, 173] width 17 height 12
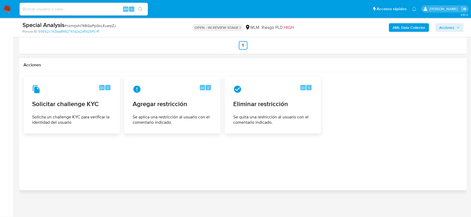
click at [218, 150] on div at bounding box center [243, 132] width 439 height 110
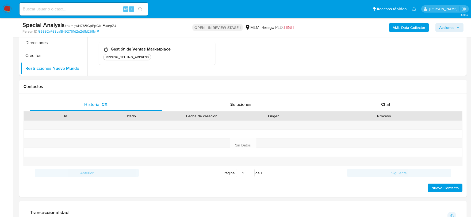
scroll to position [0, 0]
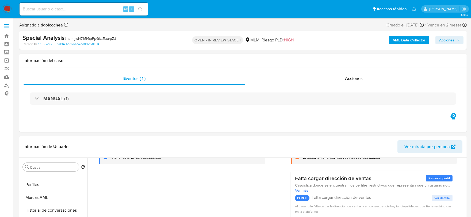
click at [443, 39] on span "Acciones" at bounding box center [446, 40] width 15 height 9
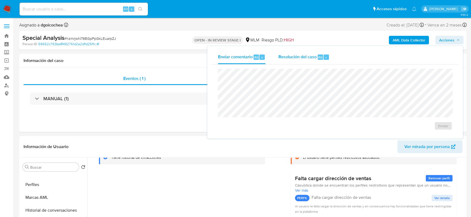
click at [306, 58] on span "Resolución del caso" at bounding box center [297, 57] width 38 height 6
click at [300, 84] on textarea at bounding box center [335, 97] width 234 height 43
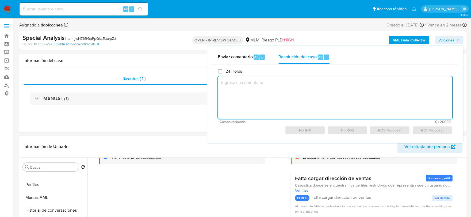
paste textarea "Se elimina restricción, no aplica a reglas actuales, cliente con documentación …"
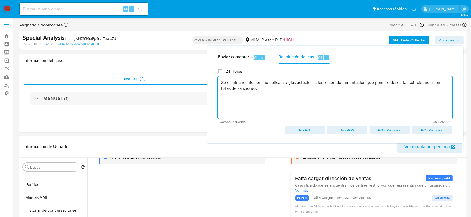
click at [305, 132] on span "No ROI" at bounding box center [305, 130] width 33 height 7
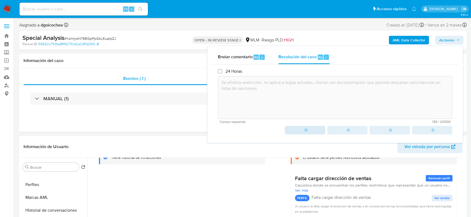
type textarea "Se elimina restricción, no aplica a reglas actuales, cliente con documentación …"
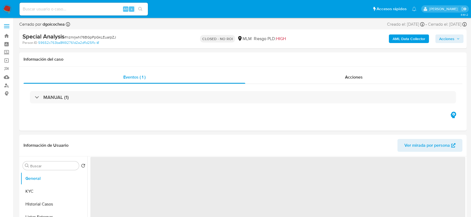
select select "10"
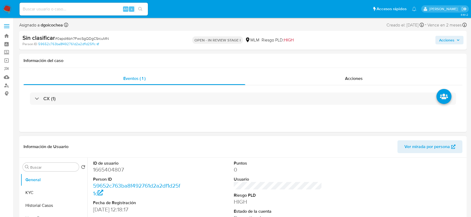
select select "10"
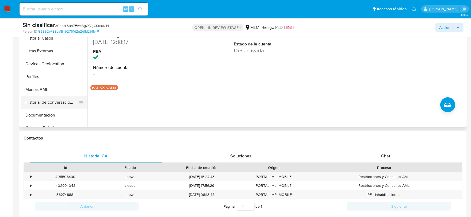
scroll to position [119, 0]
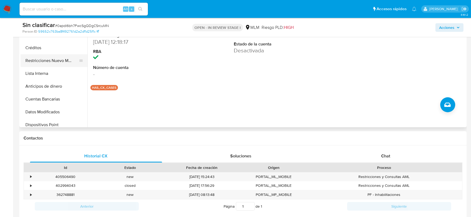
click at [56, 63] on button "Restricciones Nuevo Mundo" at bounding box center [52, 60] width 63 height 13
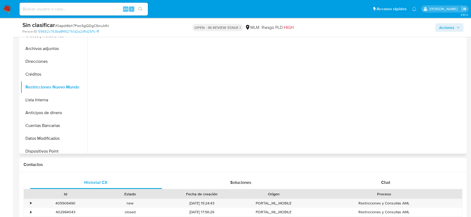
scroll to position [89, 0]
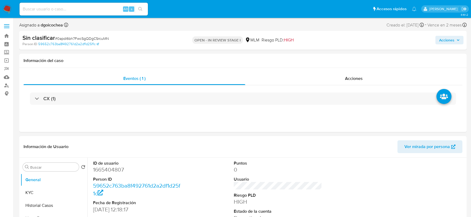
select select "10"
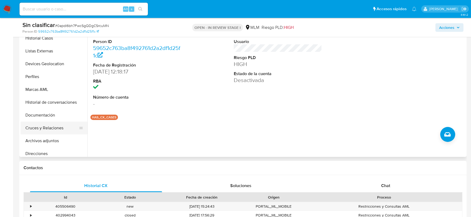
scroll to position [89, 0]
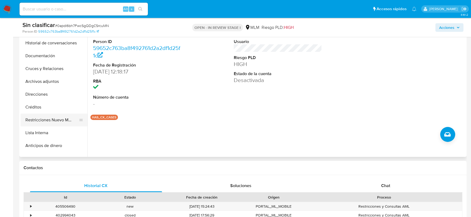
click at [45, 117] on button "Restricciones Nuevo Mundo" at bounding box center [52, 120] width 63 height 13
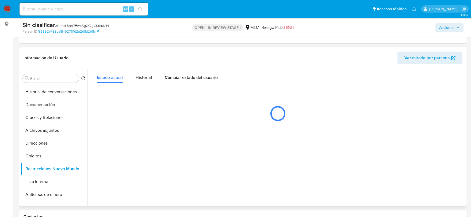
scroll to position [59, 0]
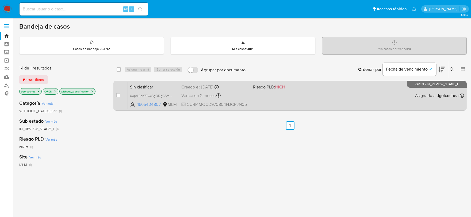
click at [149, 85] on span "Sin clasificar" at bounding box center [153, 86] width 47 height 7
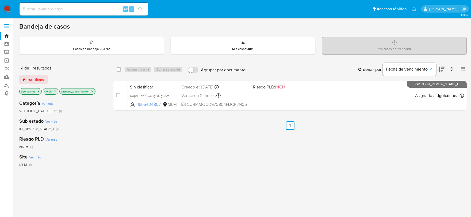
click at [4, 11] on img at bounding box center [7, 9] width 9 height 9
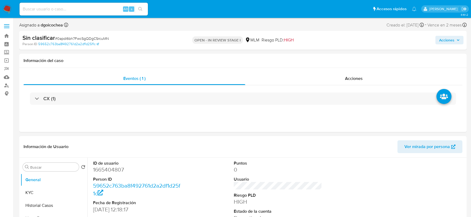
select select "10"
click at [192, 147] on header "Información de Usuario Ver mirada por persona" at bounding box center [243, 146] width 439 height 13
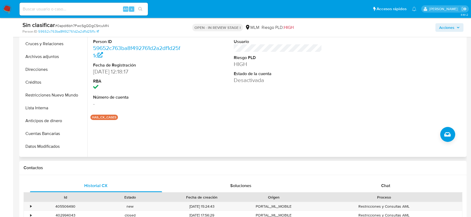
scroll to position [119, 0]
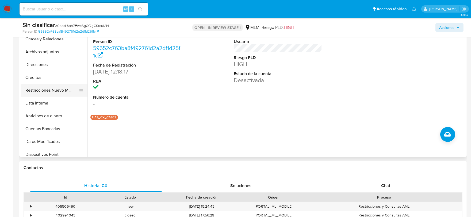
click at [58, 91] on button "Restricciones Nuevo Mundo" at bounding box center [52, 90] width 63 height 13
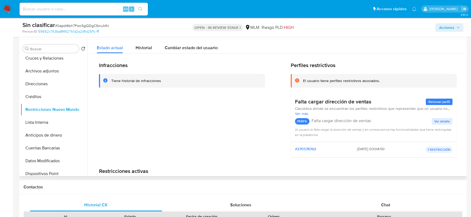
scroll to position [89, 0]
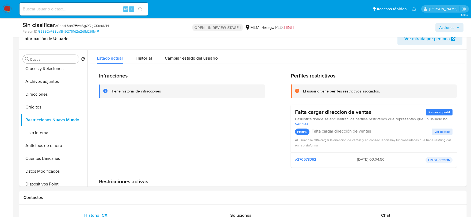
click at [440, 28] on span "Acciones" at bounding box center [446, 27] width 15 height 9
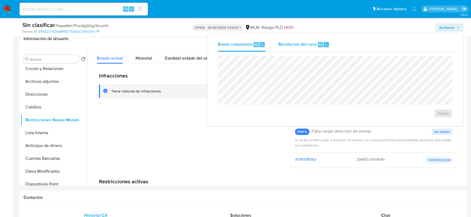
click at [297, 41] on span "Resolución del caso" at bounding box center [297, 44] width 38 height 6
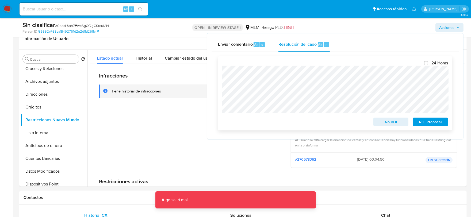
click at [387, 121] on span "No ROI" at bounding box center [391, 121] width 28 height 7
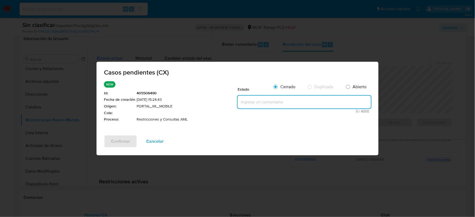
click at [273, 103] on textarea at bounding box center [304, 102] width 133 height 13
paste textarea "Se elimina restricción, no aplica a reglas actuales, cliente con documentación …"
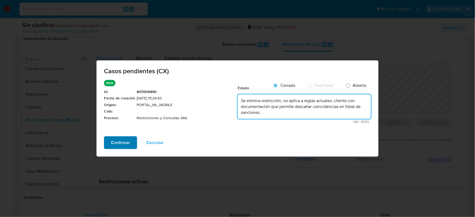
type textarea "Se elimina restricción, no aplica a reglas actuales, cliente con documentación …"
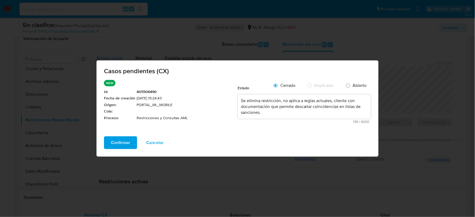
click at [133, 144] on button "Confirmar" at bounding box center [120, 142] width 33 height 13
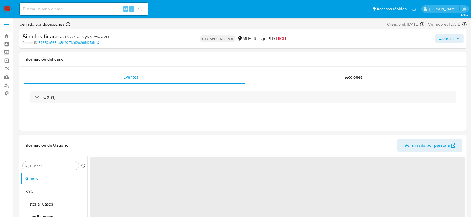
select select "10"
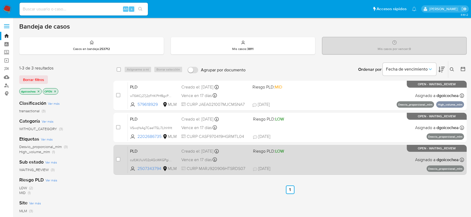
click at [133, 151] on span "PLD" at bounding box center [153, 150] width 47 height 7
click at [121, 158] on div "case-item-checkbox No es posible asignar el caso" at bounding box center [122, 159] width 12 height 27
click at [117, 159] on input "checkbox" at bounding box center [118, 159] width 4 height 4
checkbox input "true"
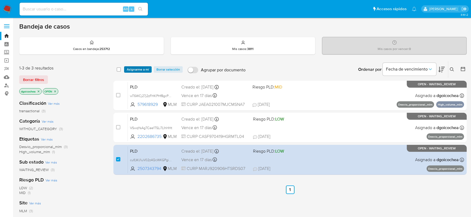
click at [141, 69] on span "Asignarme a mí" at bounding box center [138, 69] width 22 height 5
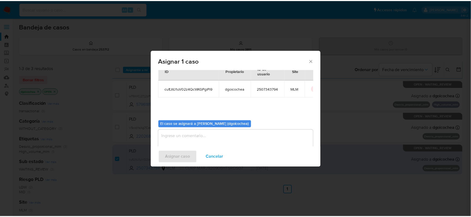
scroll to position [28, 0]
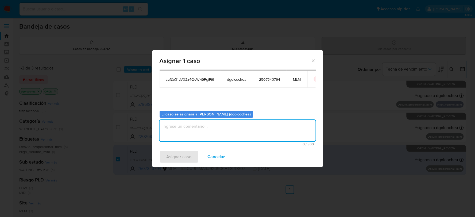
click at [199, 137] on textarea "assign-modal" at bounding box center [238, 130] width 156 height 21
type textarea "dg"
click at [173, 152] on span "Asignar caso" at bounding box center [179, 157] width 25 height 12
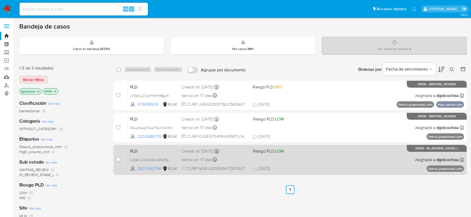
click at [134, 149] on span "PLD" at bounding box center [153, 150] width 47 height 7
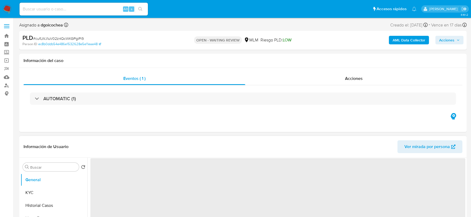
select select "10"
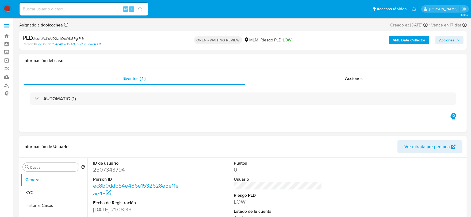
click at [110, 166] on dd "2507343794" at bounding box center [137, 169] width 89 height 7
copy dd "2507343794"
click at [338, 151] on header "Información de Usuario Ver mirada por persona" at bounding box center [243, 146] width 439 height 13
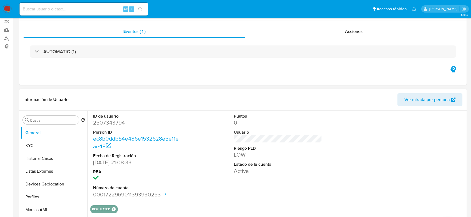
scroll to position [119, 0]
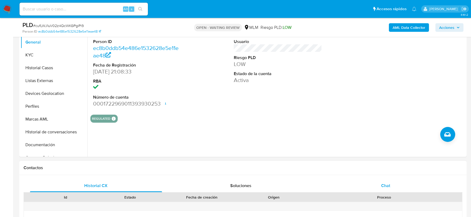
click at [386, 188] on span "Chat" at bounding box center [385, 186] width 9 height 6
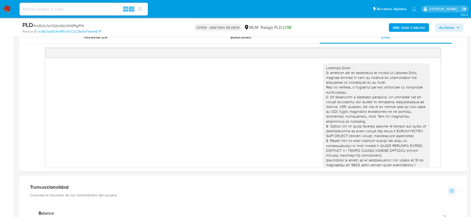
scroll to position [91, 0]
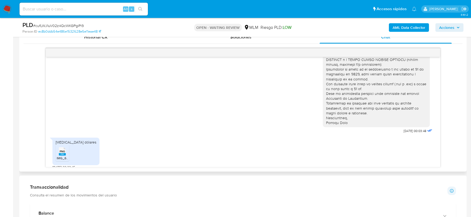
click at [239, 135] on div "Compro dólares PNG PNG IMG_6262.png 18/09/2025 23:23:45" at bounding box center [242, 152] width 381 height 35
click at [65, 144] on rect at bounding box center [68, 145] width 8 height 7
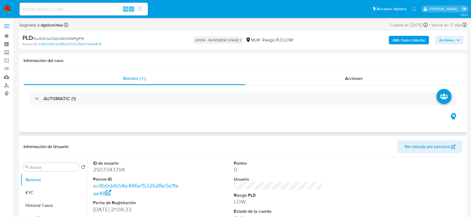
select select "10"
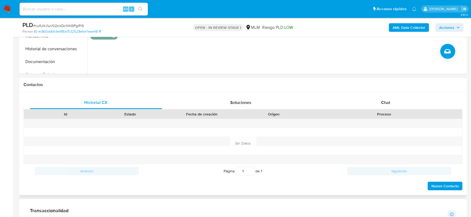
scroll to position [208, 0]
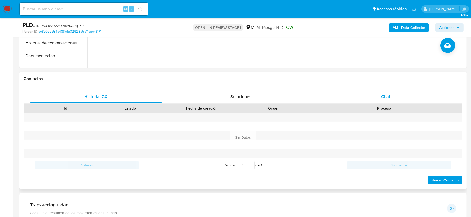
click at [388, 95] on span "Chat" at bounding box center [385, 97] width 9 height 6
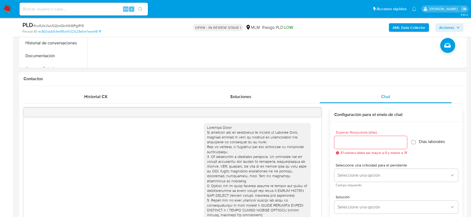
scroll to position [91, 0]
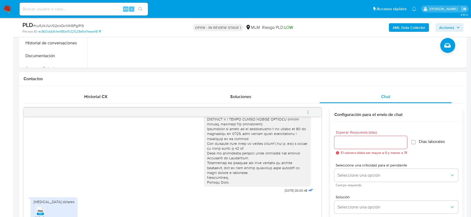
click at [308, 112] on icon "menu-action" at bounding box center [308, 112] width 1 height 1
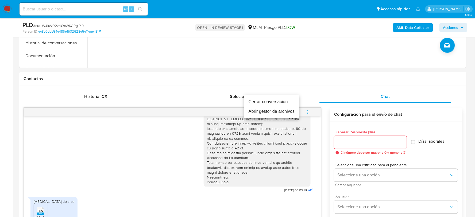
click at [284, 105] on li "Cerrar conversación" at bounding box center [271, 102] width 55 height 10
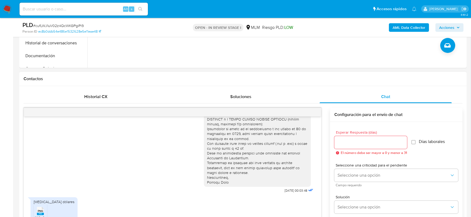
click at [140, 152] on div "[DATE] 00:03:48" at bounding box center [172, 111] width 284 height 166
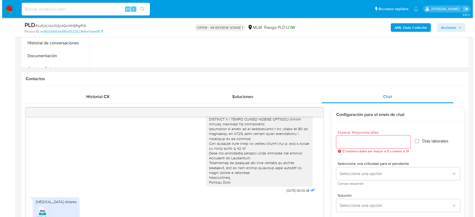
scroll to position [87, 0]
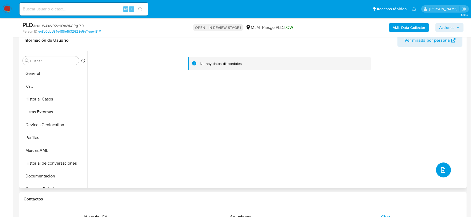
click at [448, 170] on button "upload-file" at bounding box center [443, 170] width 15 height 15
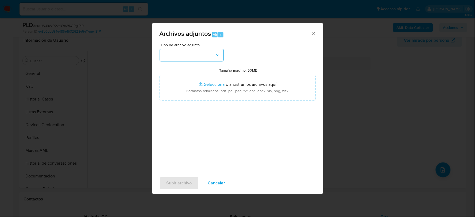
click at [209, 56] on button "button" at bounding box center [192, 55] width 64 height 13
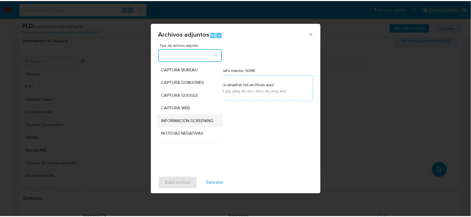
scroll to position [41, 0]
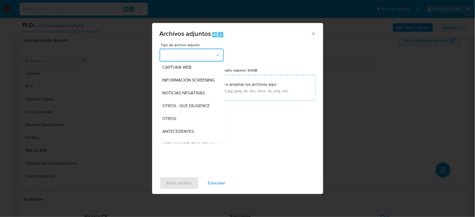
drag, startPoint x: 167, startPoint y: 124, endPoint x: 173, endPoint y: 129, distance: 8.0
click at [167, 121] on span "OTROS" at bounding box center [170, 118] width 14 height 5
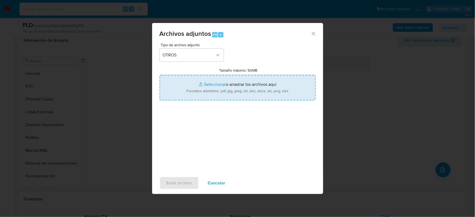
type input "C:\fakepath\2507343794_JESUS MARTINEZ_AGO2025.pdf"
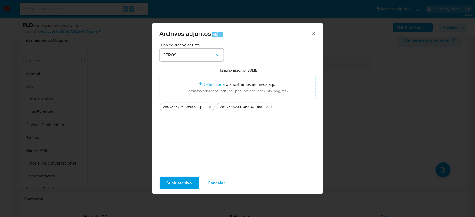
click at [180, 186] on span "Subir archivo" at bounding box center [179, 183] width 25 height 12
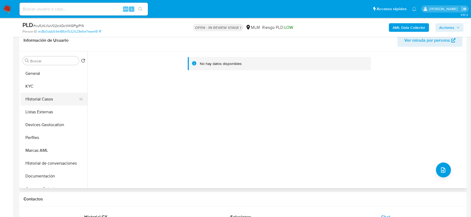
click at [36, 104] on button "Historial Casos" at bounding box center [52, 99] width 63 height 13
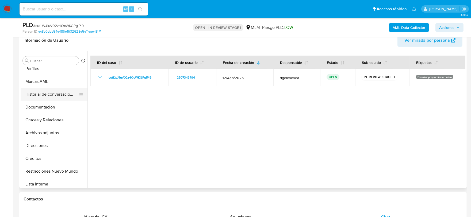
scroll to position [89, 0]
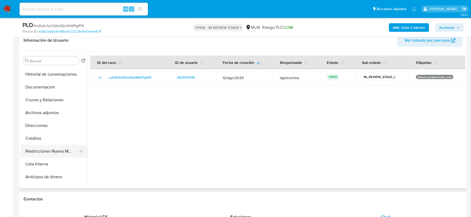
click at [60, 149] on button "Restricciones Nuevo Mundo" at bounding box center [52, 151] width 63 height 13
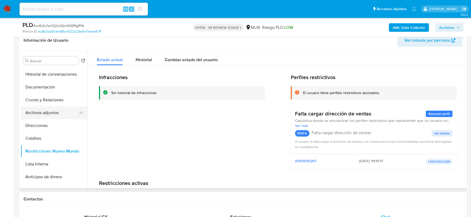
click at [54, 111] on button "Archivos adjuntos" at bounding box center [52, 112] width 63 height 13
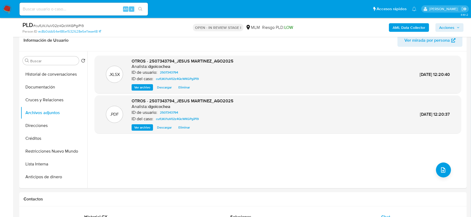
click at [446, 25] on span "Acciones" at bounding box center [446, 27] width 15 height 9
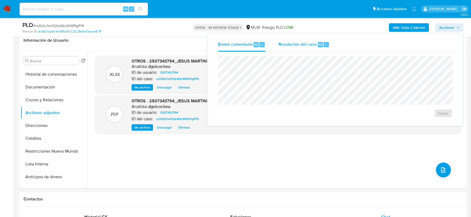
click at [303, 43] on span "Resolución del caso" at bounding box center [297, 44] width 38 height 6
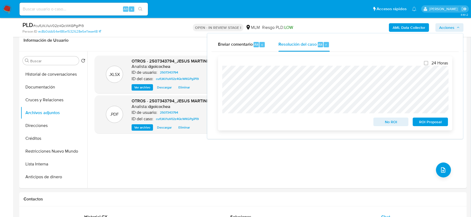
click at [429, 120] on span "ROI Proposal" at bounding box center [430, 121] width 28 height 7
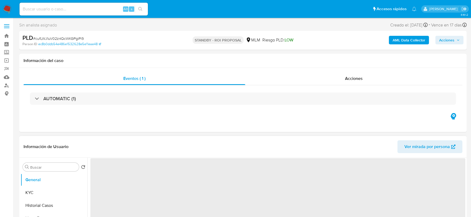
select select "10"
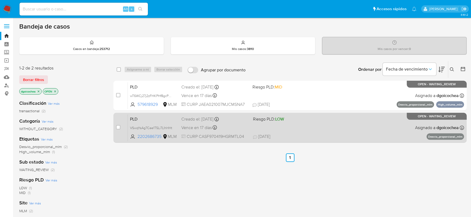
click at [133, 122] on span "PLD" at bounding box center [153, 118] width 47 height 7
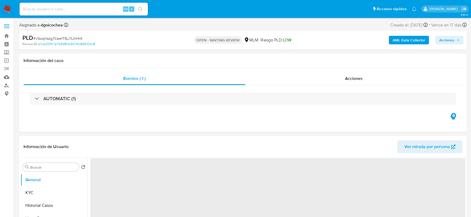
select select "10"
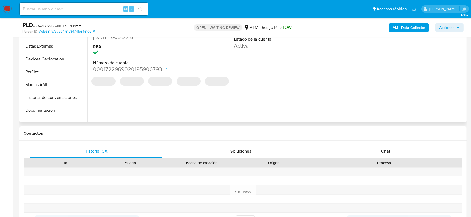
scroll to position [208, 0]
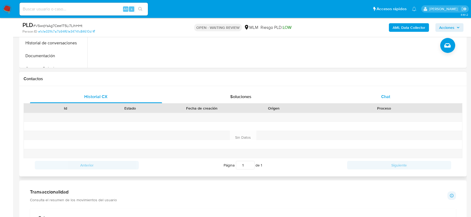
click at [389, 98] on span "Chat" at bounding box center [385, 97] width 9 height 6
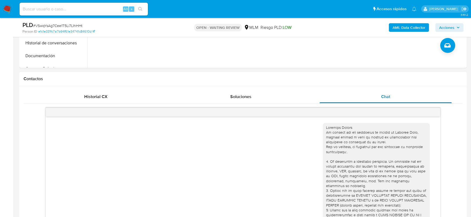
scroll to position [160, 0]
